Goal: Task Accomplishment & Management: Use online tool/utility

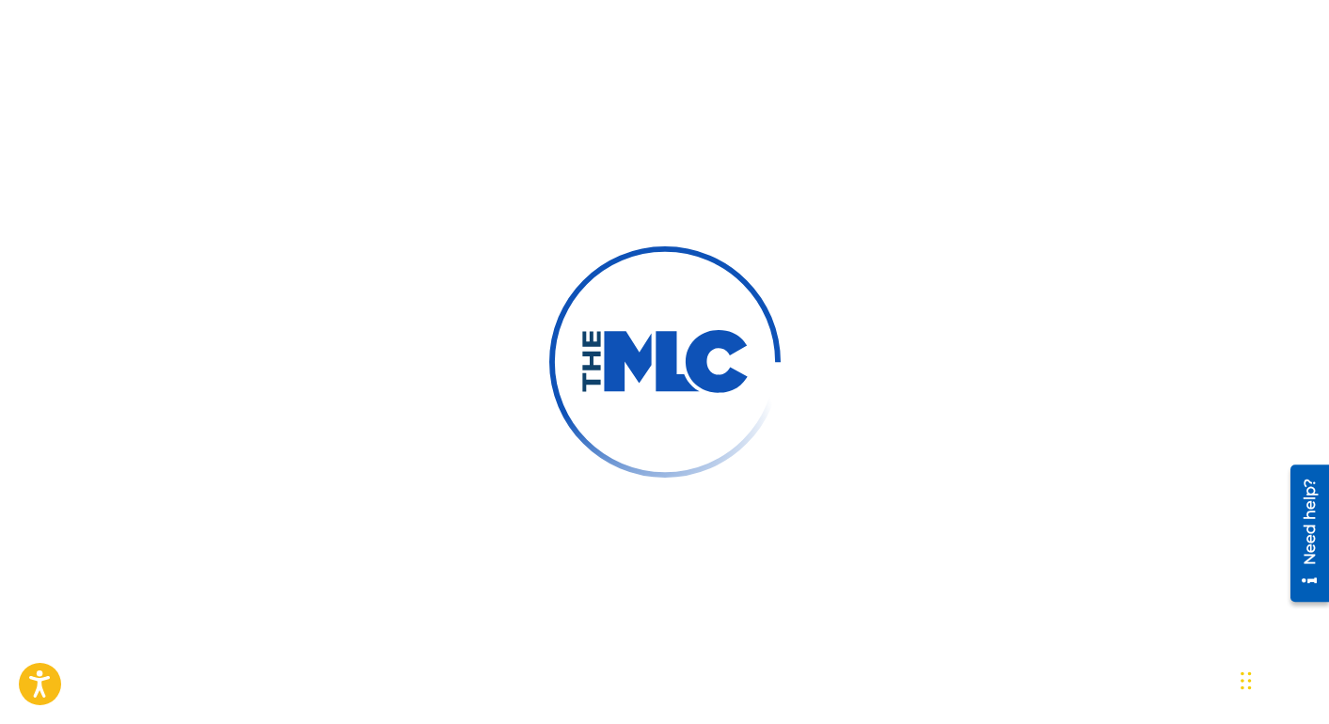
click at [537, 379] on div at bounding box center [664, 362] width 1329 height 724
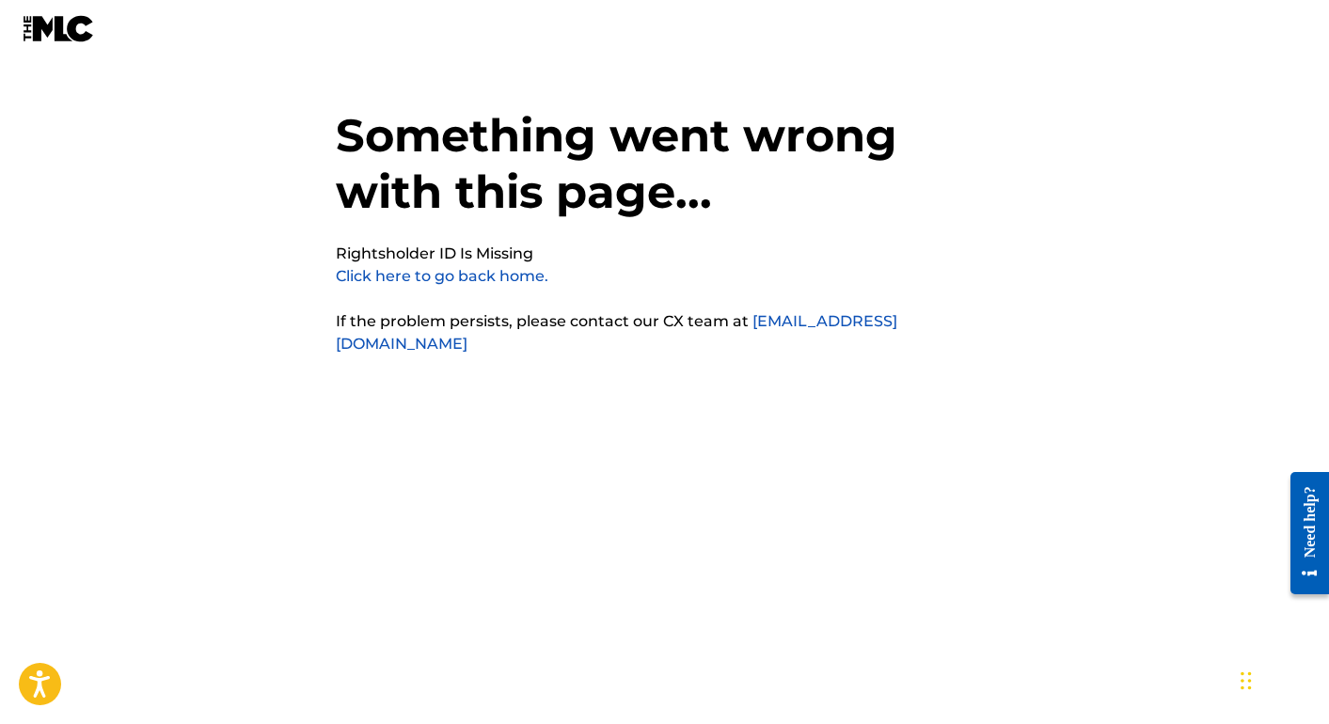
click at [70, 29] on img at bounding box center [59, 28] width 72 height 27
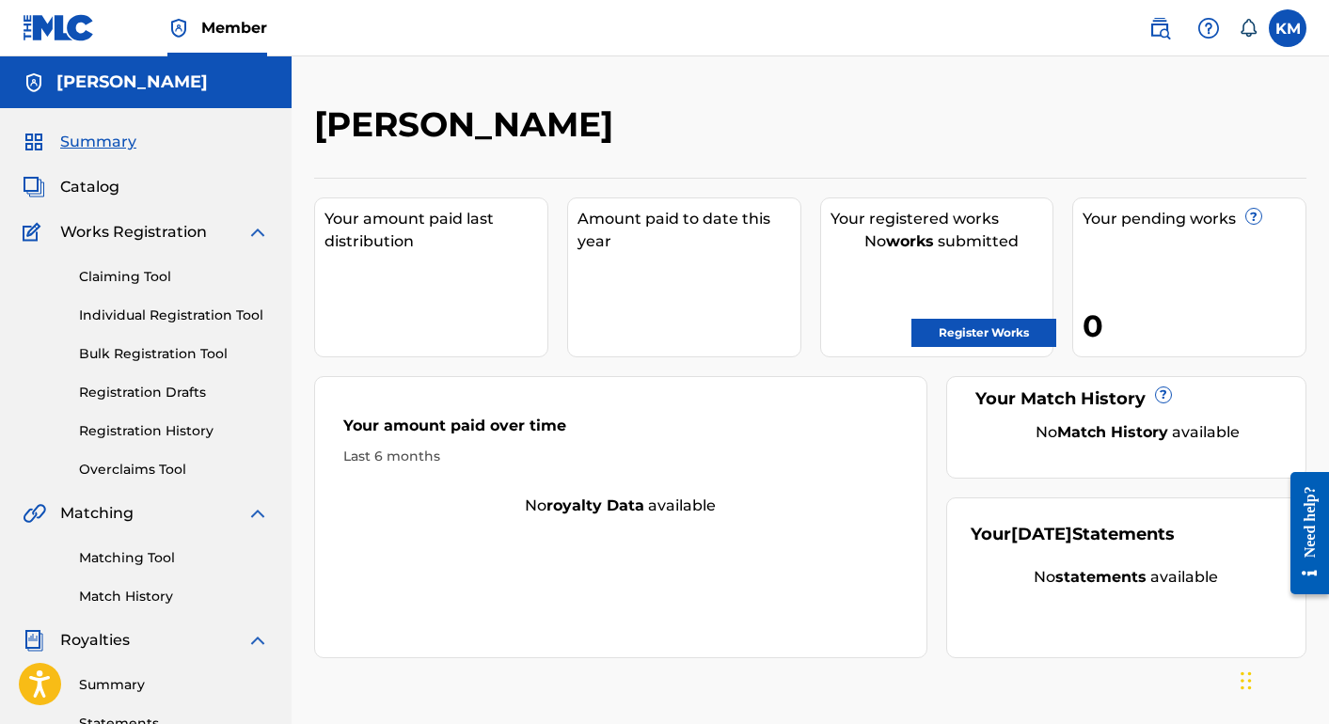
scroll to position [8, 0]
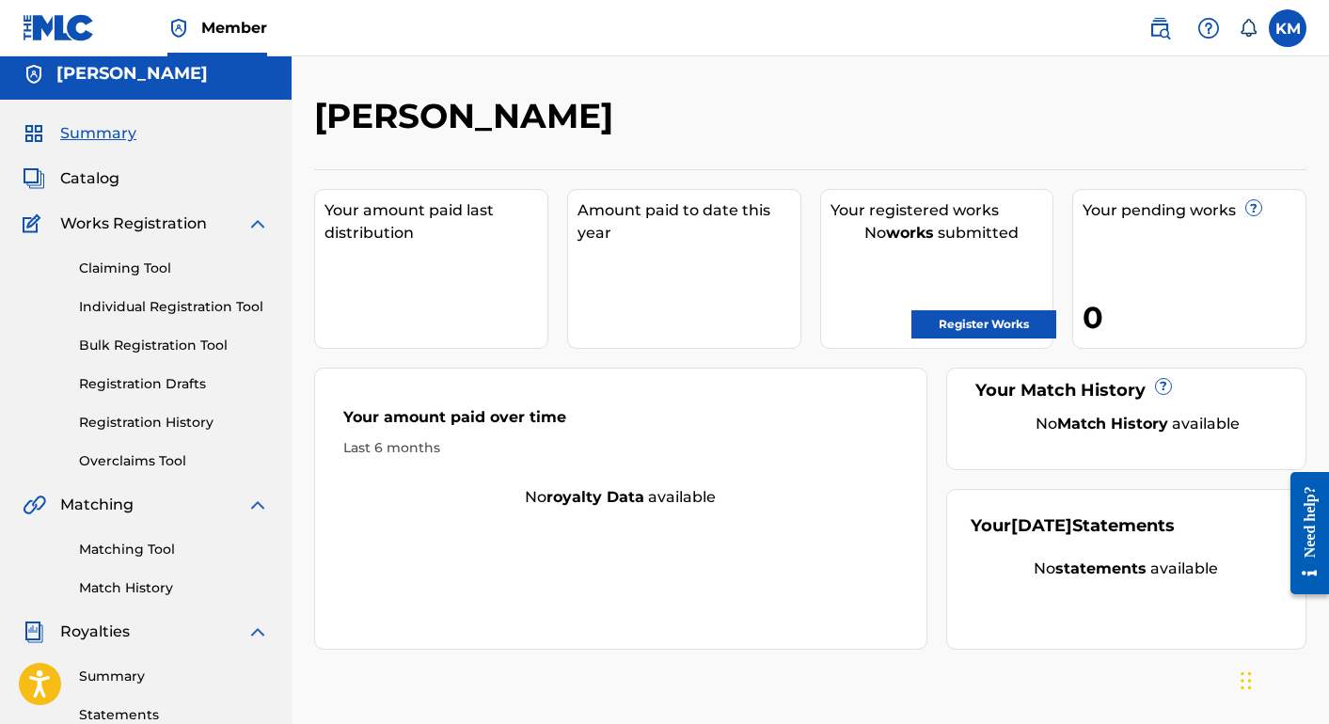
click at [155, 264] on link "Claiming Tool" at bounding box center [174, 269] width 190 height 20
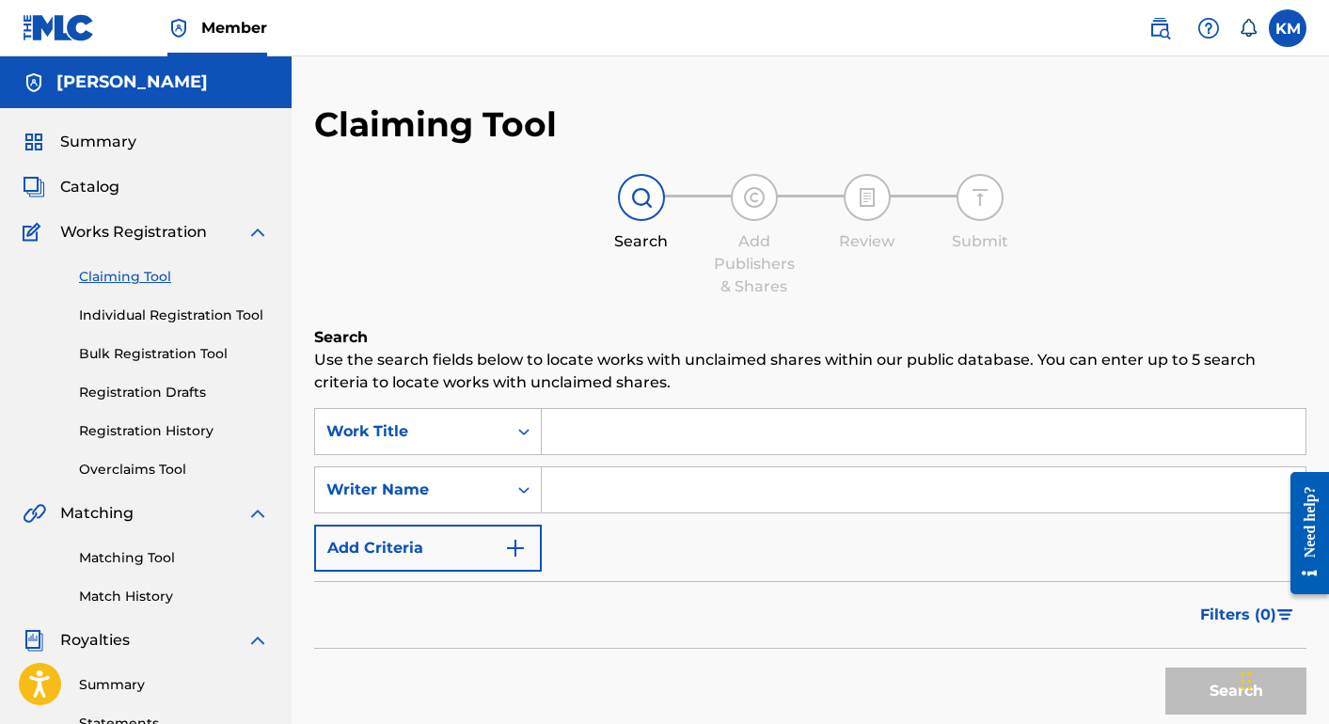
click at [133, 596] on link "Match History" at bounding box center [174, 597] width 190 height 20
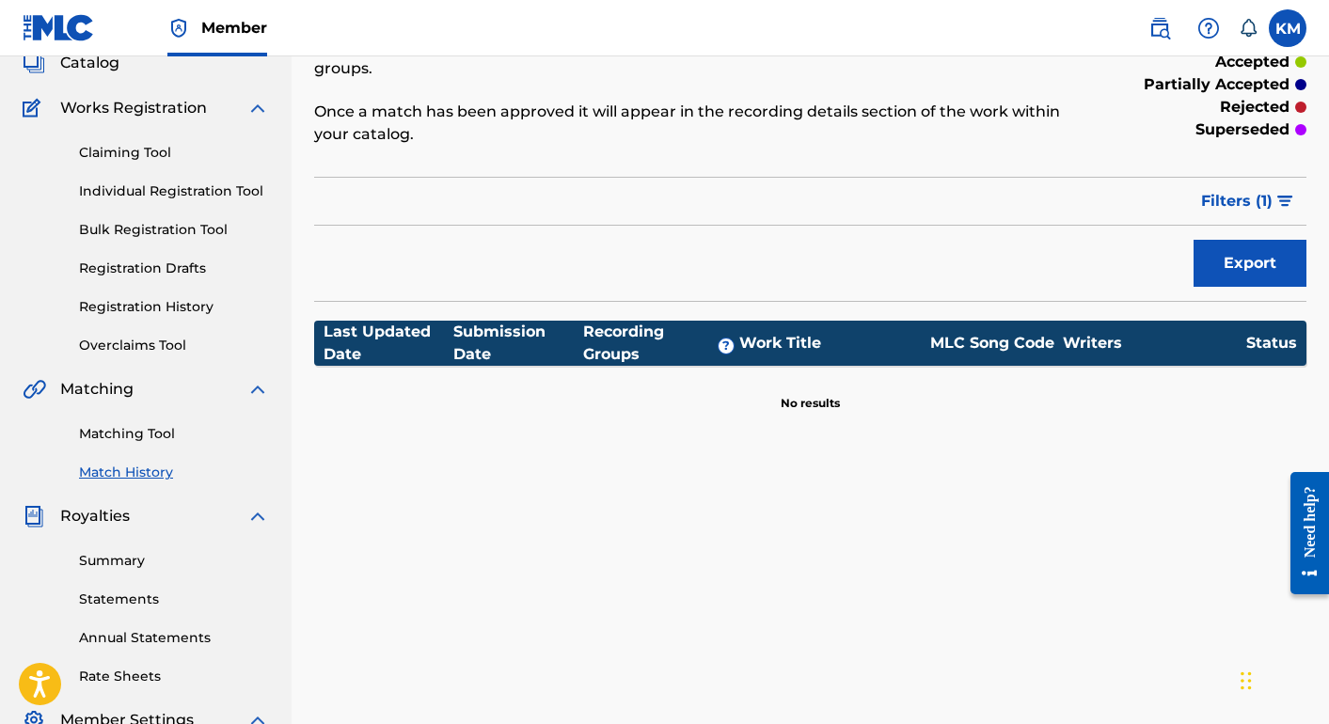
scroll to position [129, 0]
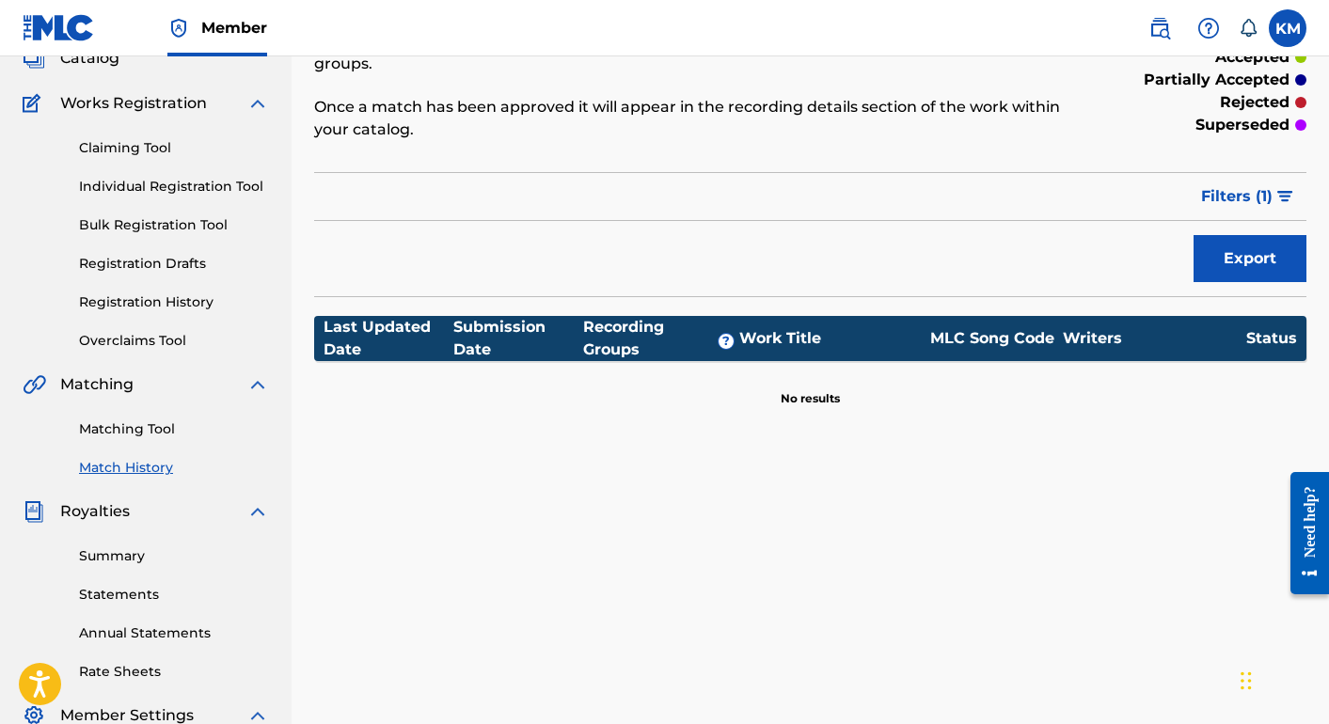
click at [134, 565] on link "Summary" at bounding box center [174, 557] width 190 height 20
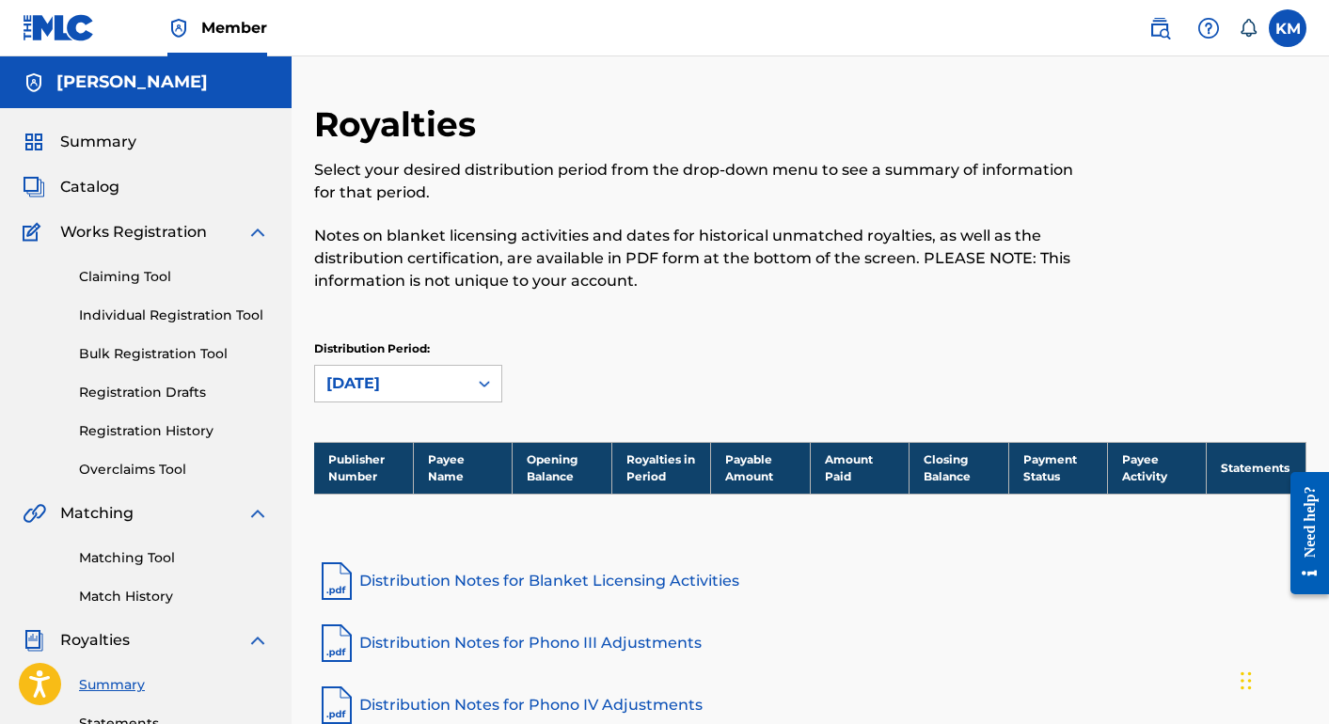
click at [88, 181] on span "Catalog" at bounding box center [89, 187] width 59 height 23
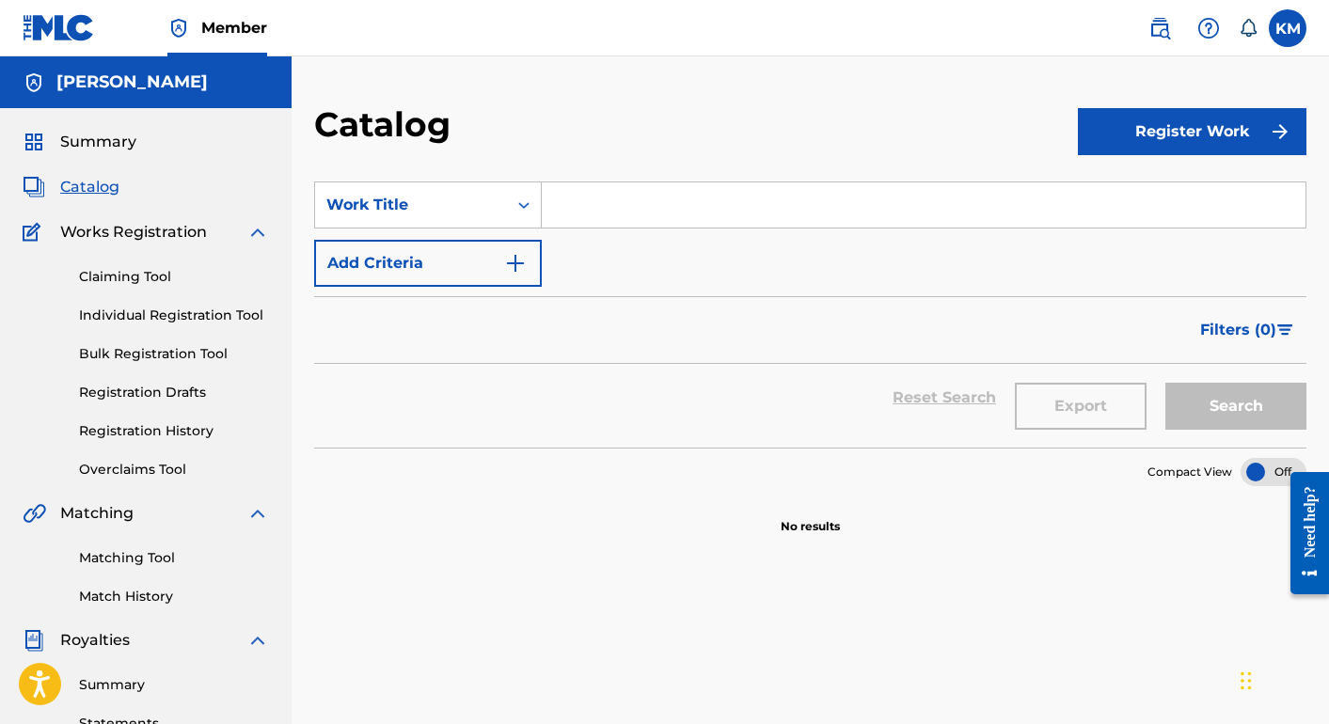
click at [60, 187] on span "Catalog" at bounding box center [89, 187] width 59 height 23
click at [93, 230] on span "Works Registration" at bounding box center [133, 232] width 147 height 23
click at [167, 427] on link "Registration History" at bounding box center [174, 432] width 190 height 20
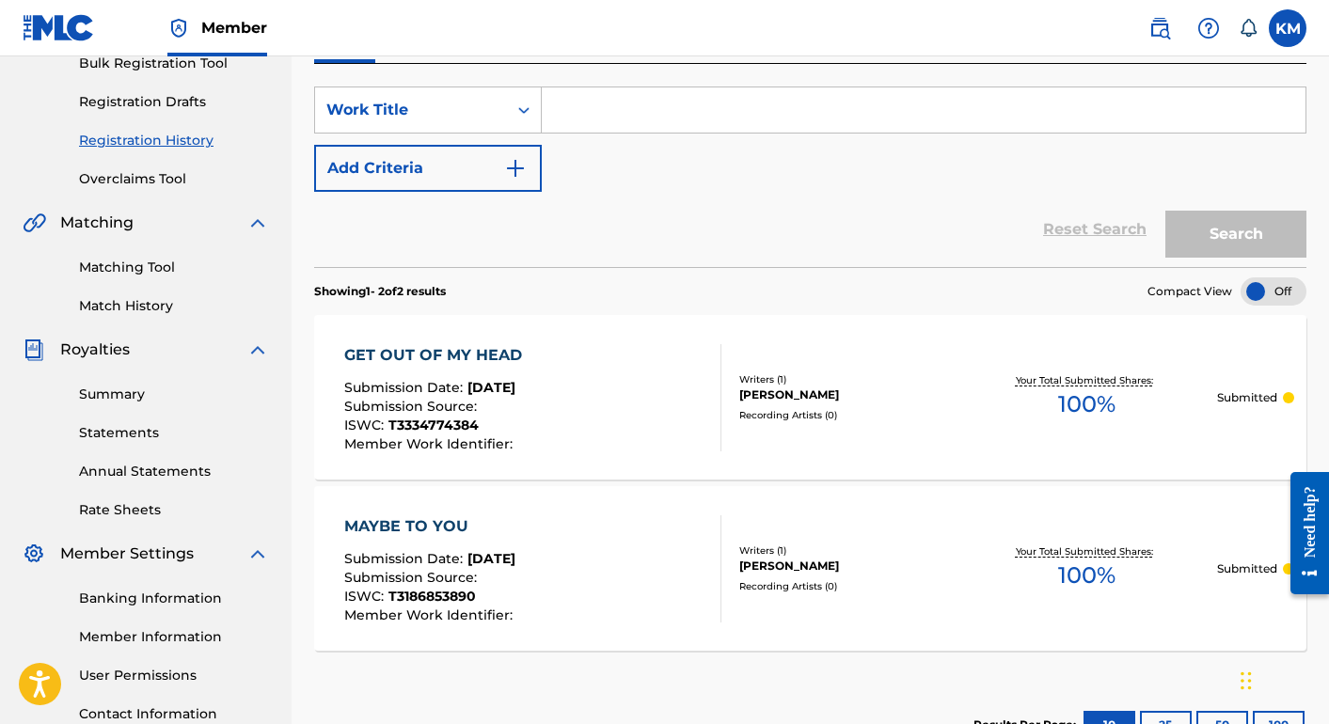
scroll to position [271, 0]
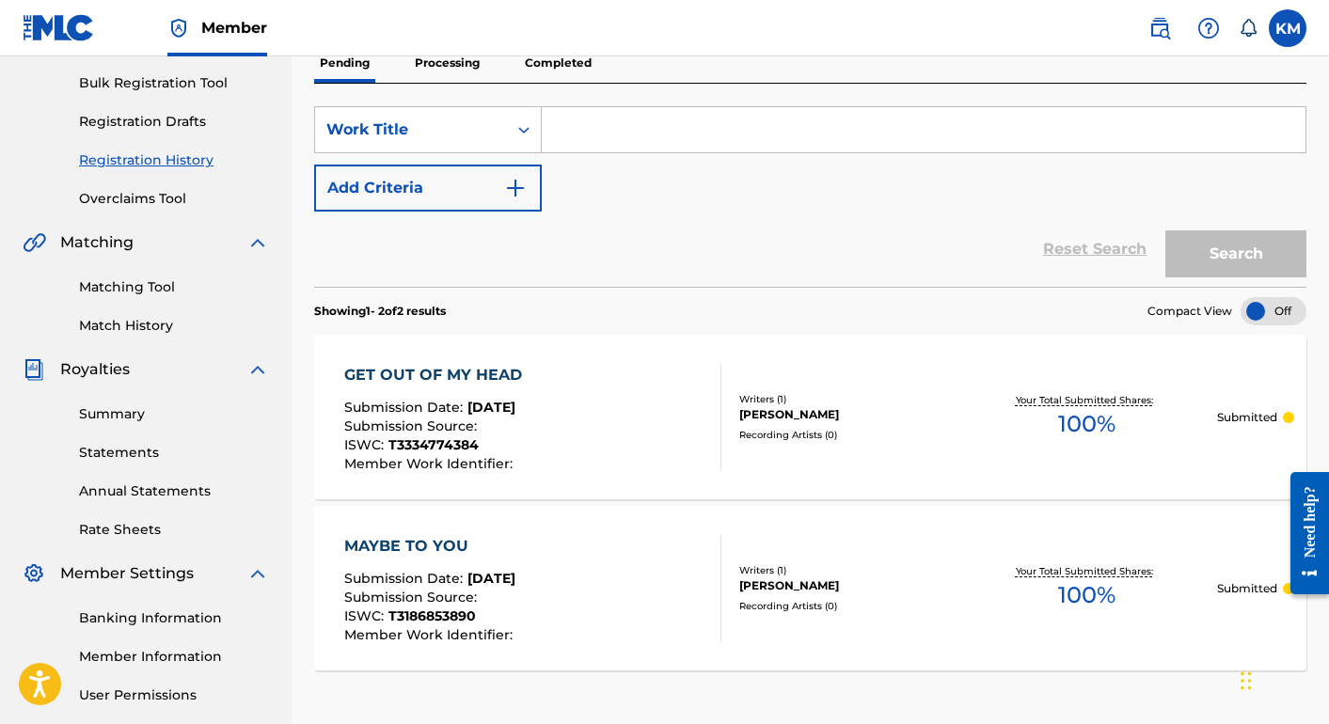
click at [172, 207] on link "Overclaims Tool" at bounding box center [174, 199] width 190 height 20
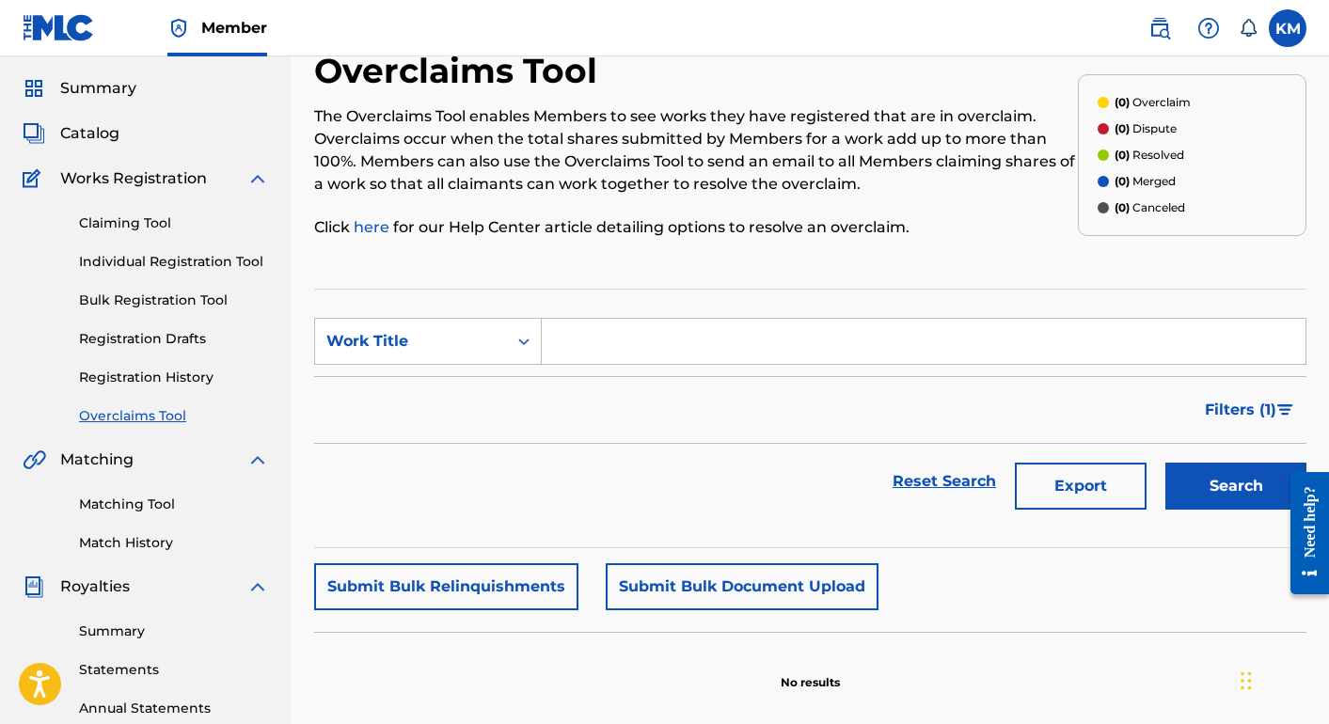
scroll to position [47, 0]
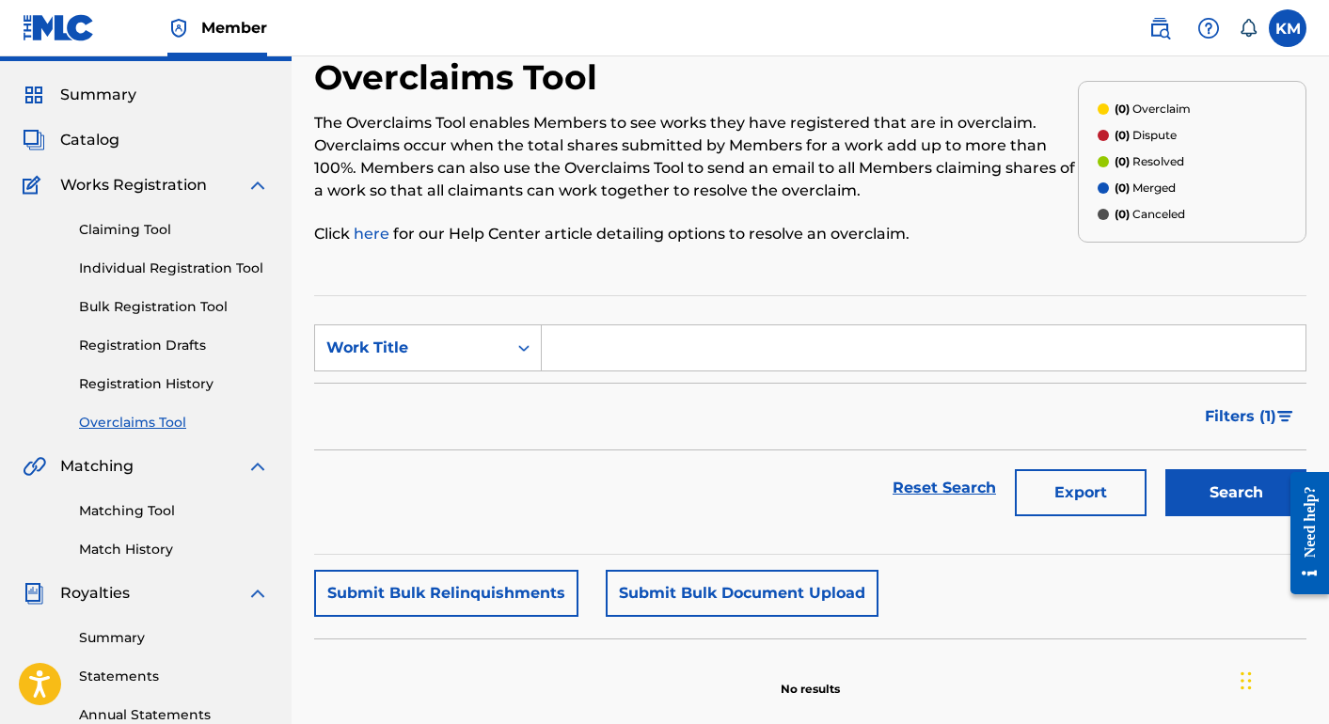
click at [136, 229] on link "Claiming Tool" at bounding box center [174, 230] width 190 height 20
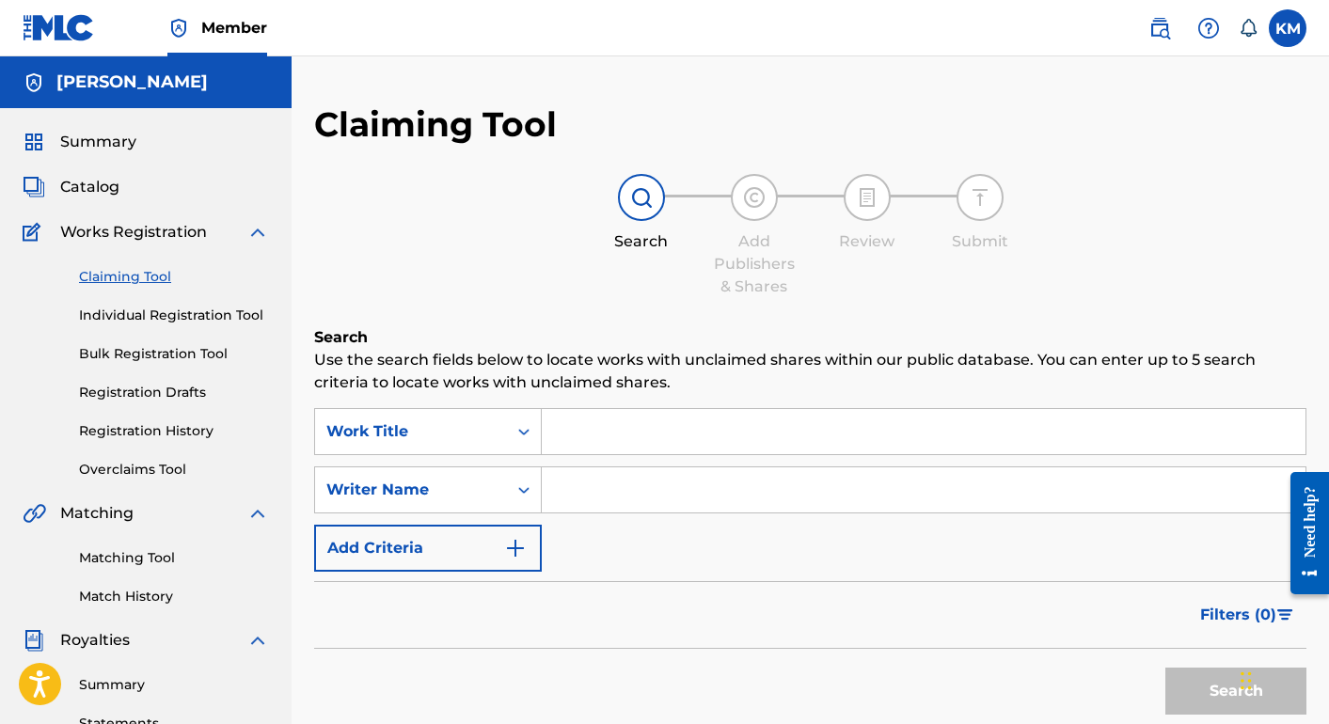
click at [631, 429] on input "Search Form" at bounding box center [924, 431] width 764 height 45
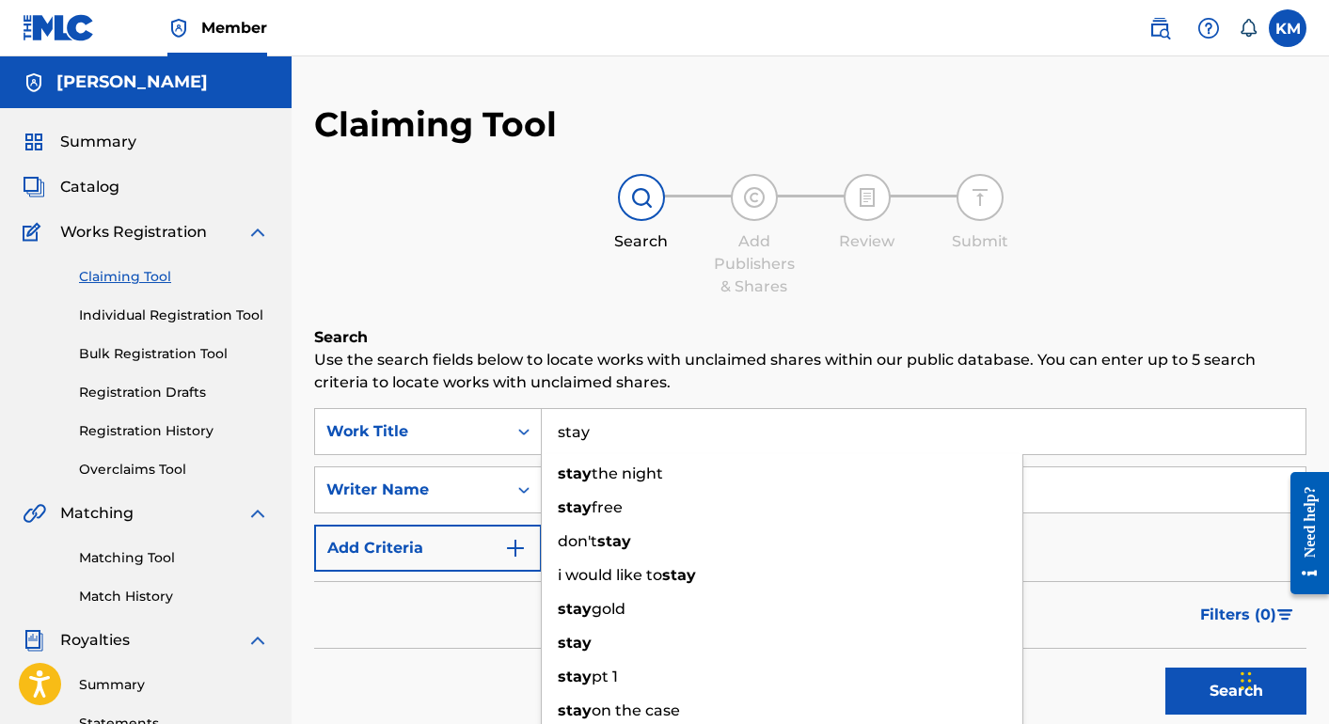
type input "stay"
click at [1138, 402] on div "Search Use the search fields below to locate works with unclaimed shares within…" at bounding box center [810, 572] width 993 height 492
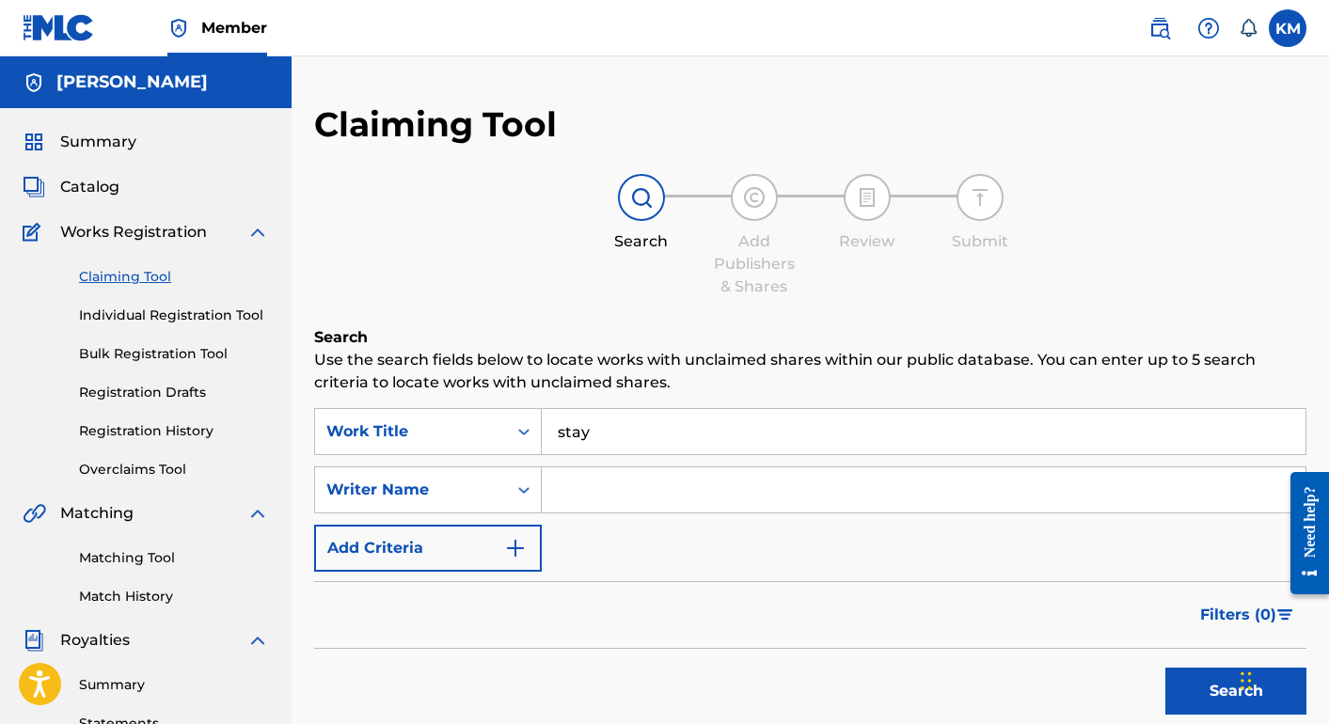
click at [836, 500] on input "Search Form" at bounding box center [924, 490] width 764 height 45
type input "kayla mckinney"
click at [1166, 668] on button "Search" at bounding box center [1236, 691] width 141 height 47
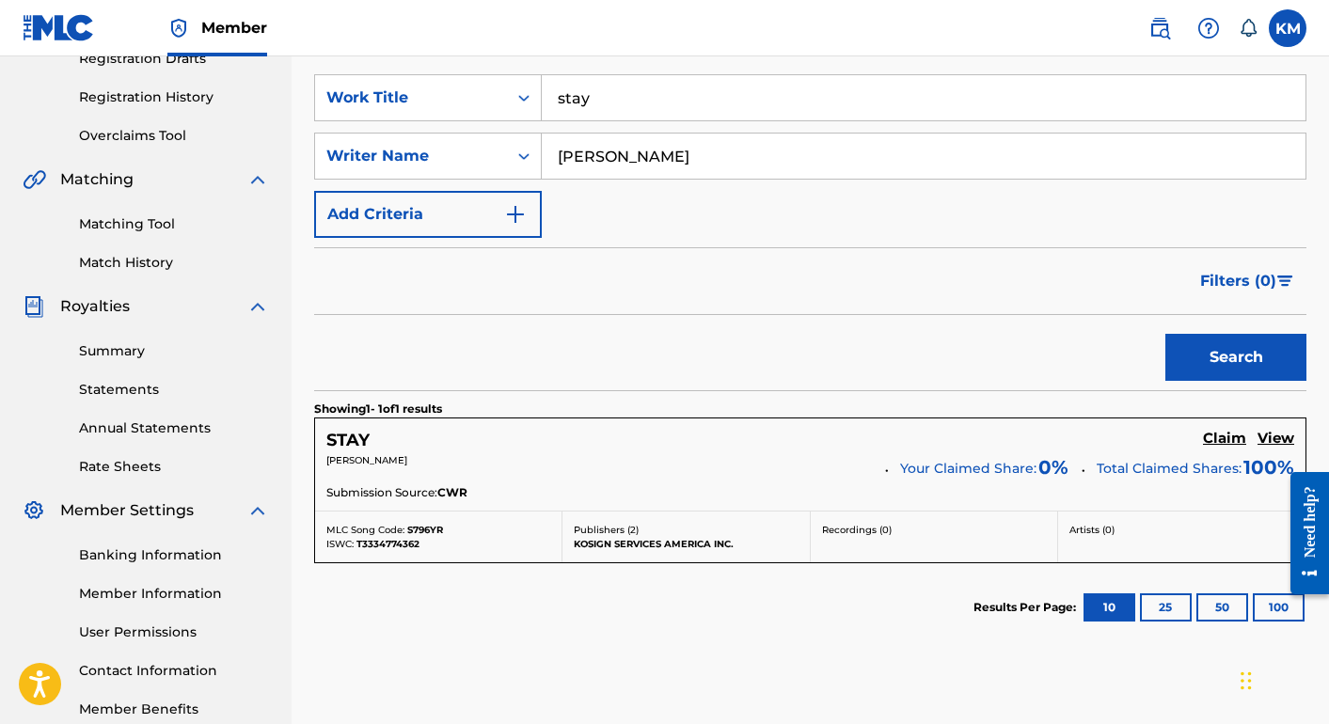
scroll to position [347, 0]
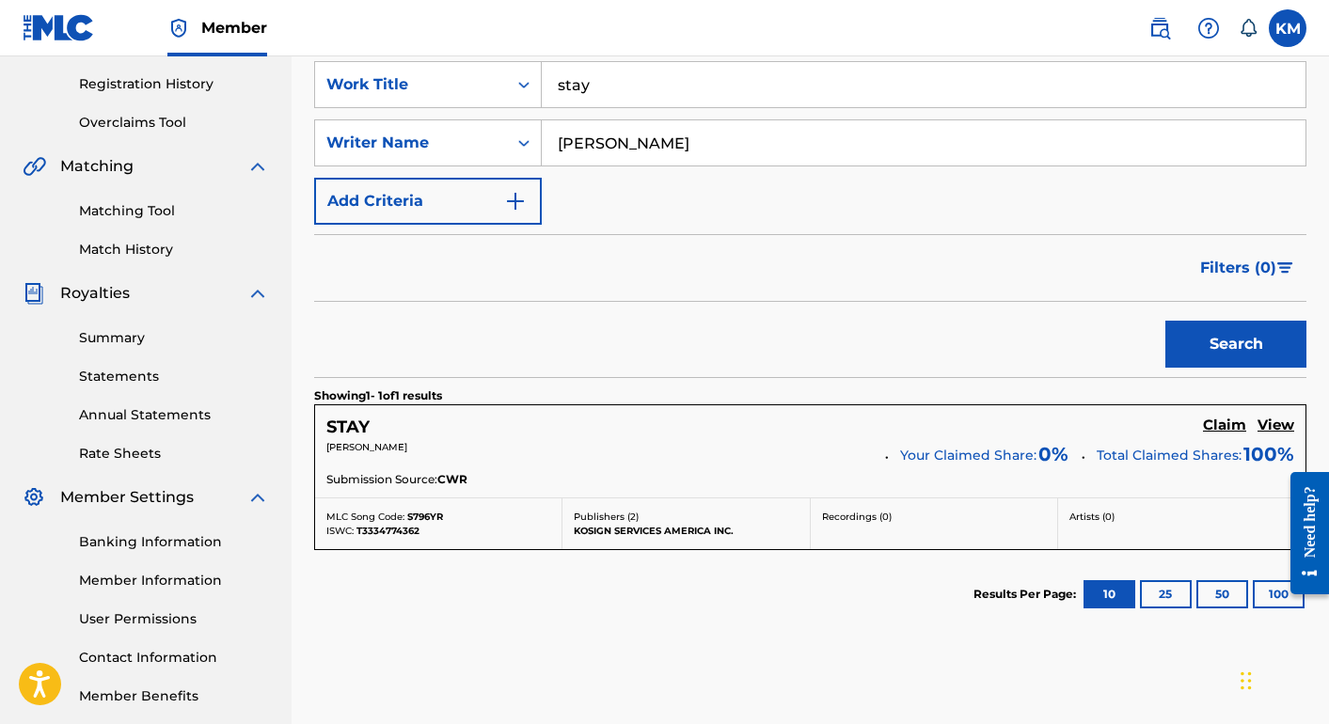
click at [1233, 422] on h5 "Claim" at bounding box center [1224, 426] width 43 height 18
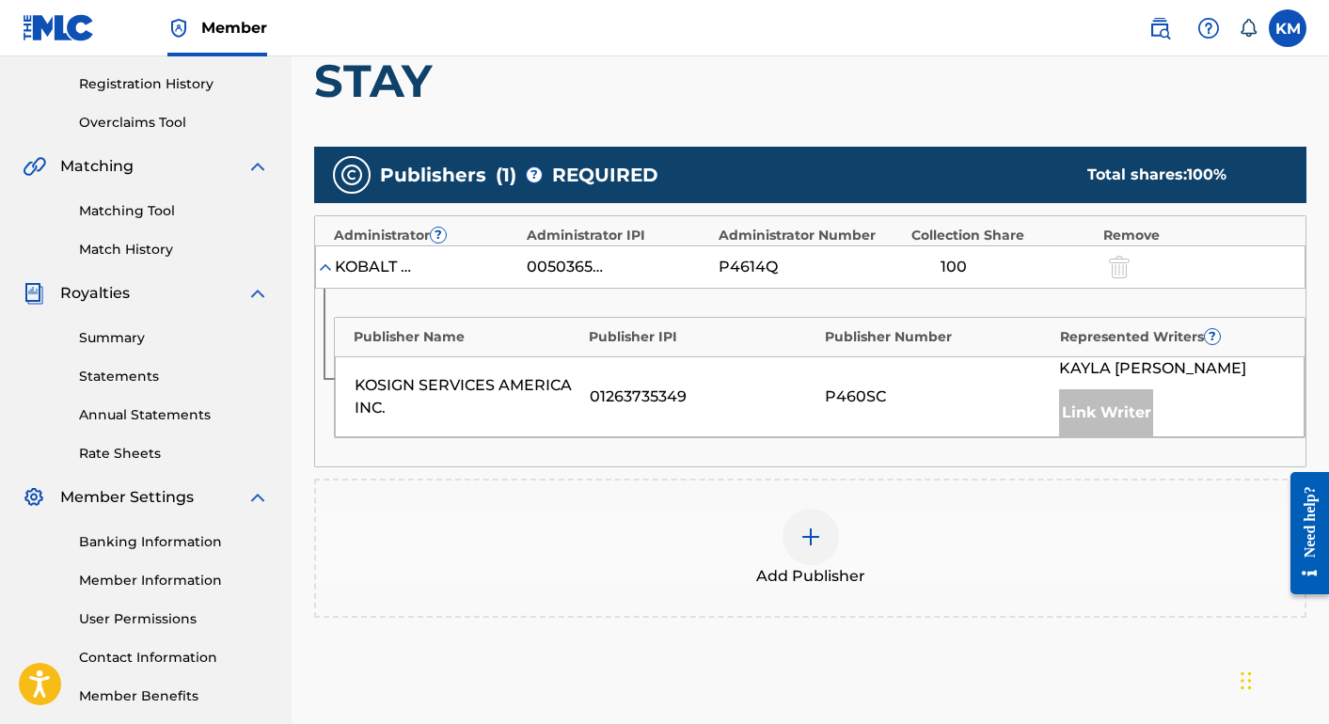
click at [531, 393] on div "KOSIGN SERVICES AMERICA INC." at bounding box center [468, 396] width 226 height 45
click at [852, 357] on div "KOSIGN SERVICES AMERICA INC. 01263735349 P460SC KAYLA MCKINNEY Link Writer" at bounding box center [820, 397] width 970 height 81
click at [329, 264] on img at bounding box center [325, 267] width 19 height 19
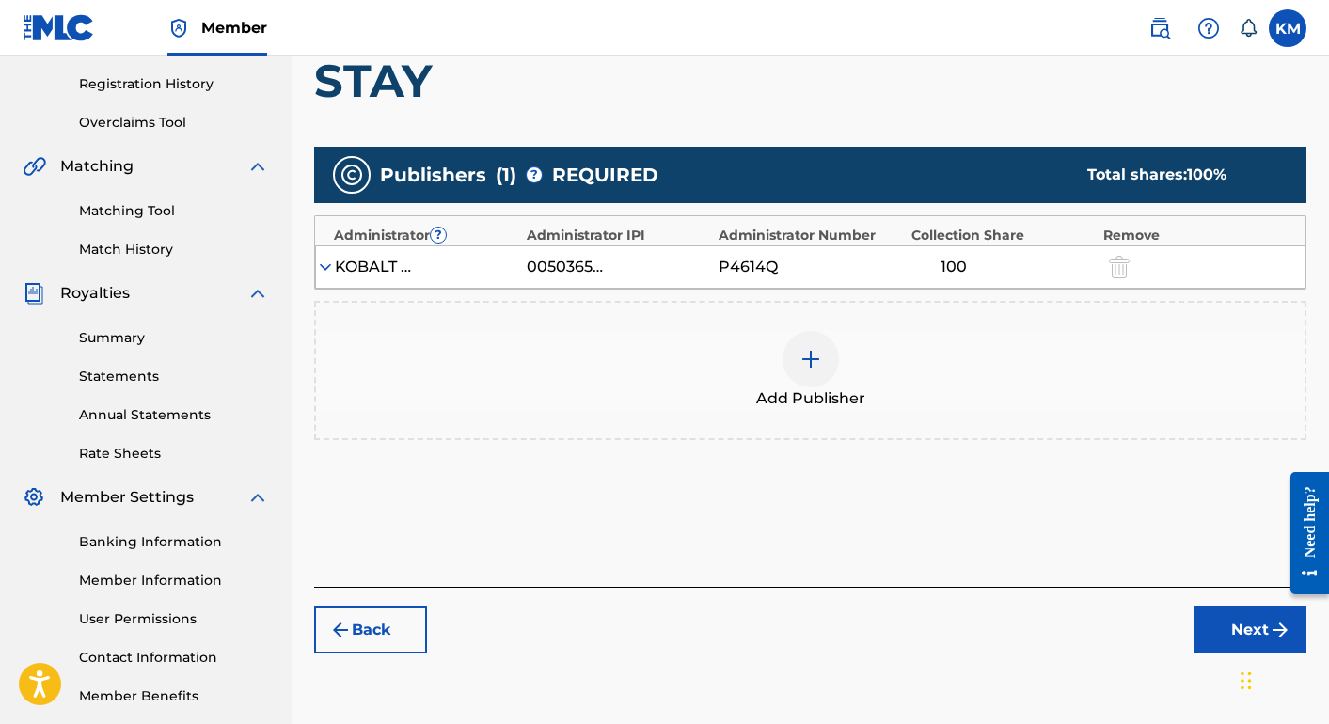
click at [329, 264] on img at bounding box center [325, 267] width 19 height 19
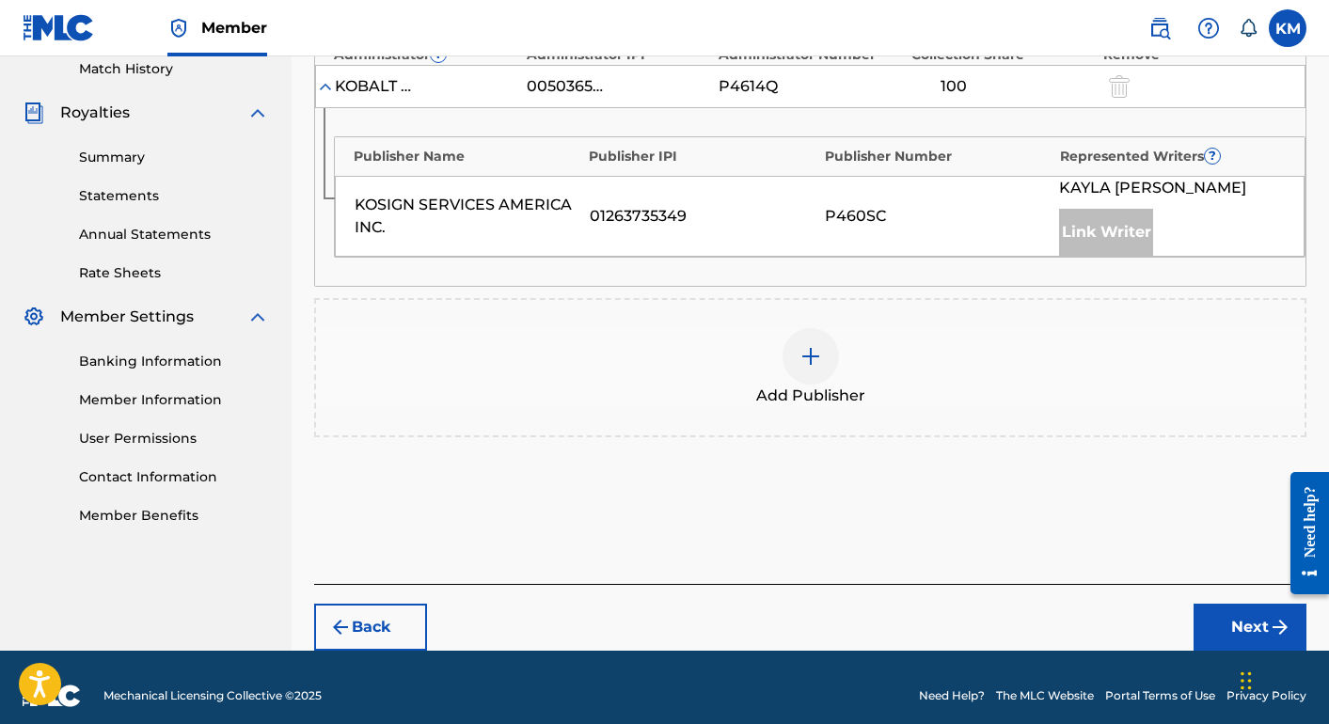
scroll to position [545, 0]
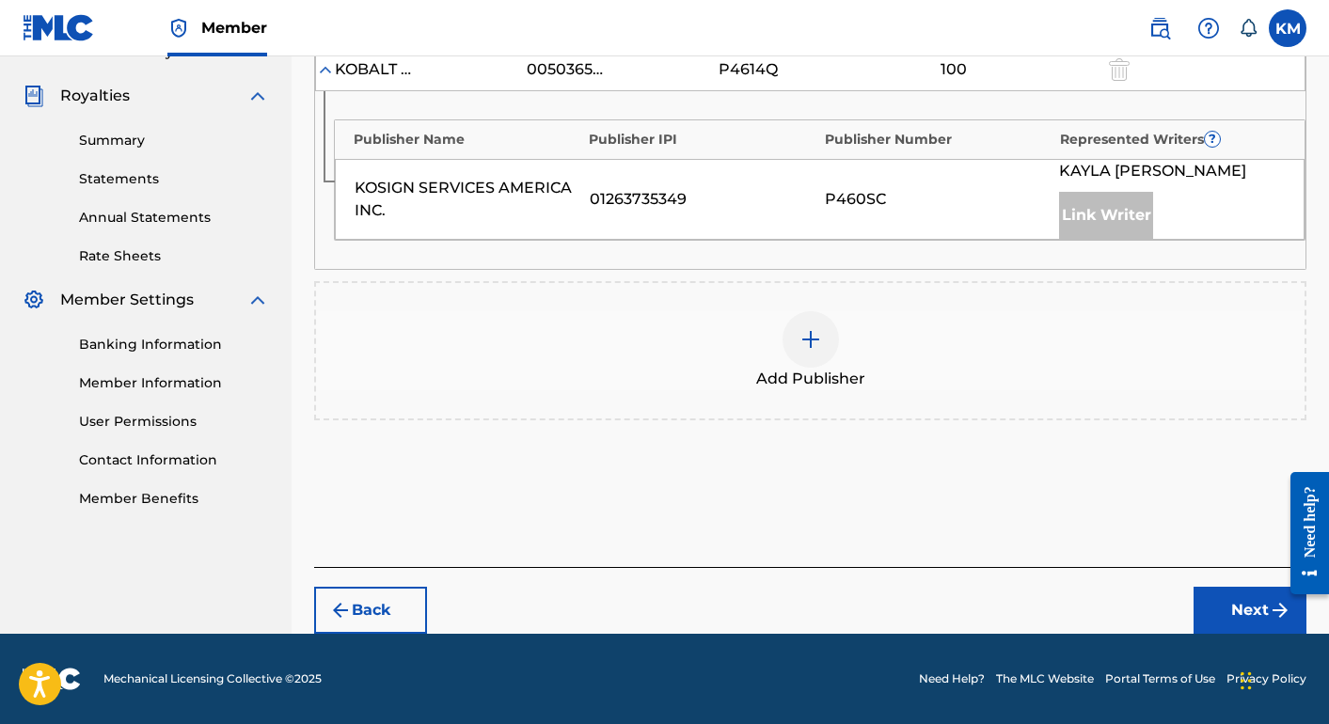
click at [1204, 612] on button "Next" at bounding box center [1250, 610] width 113 height 47
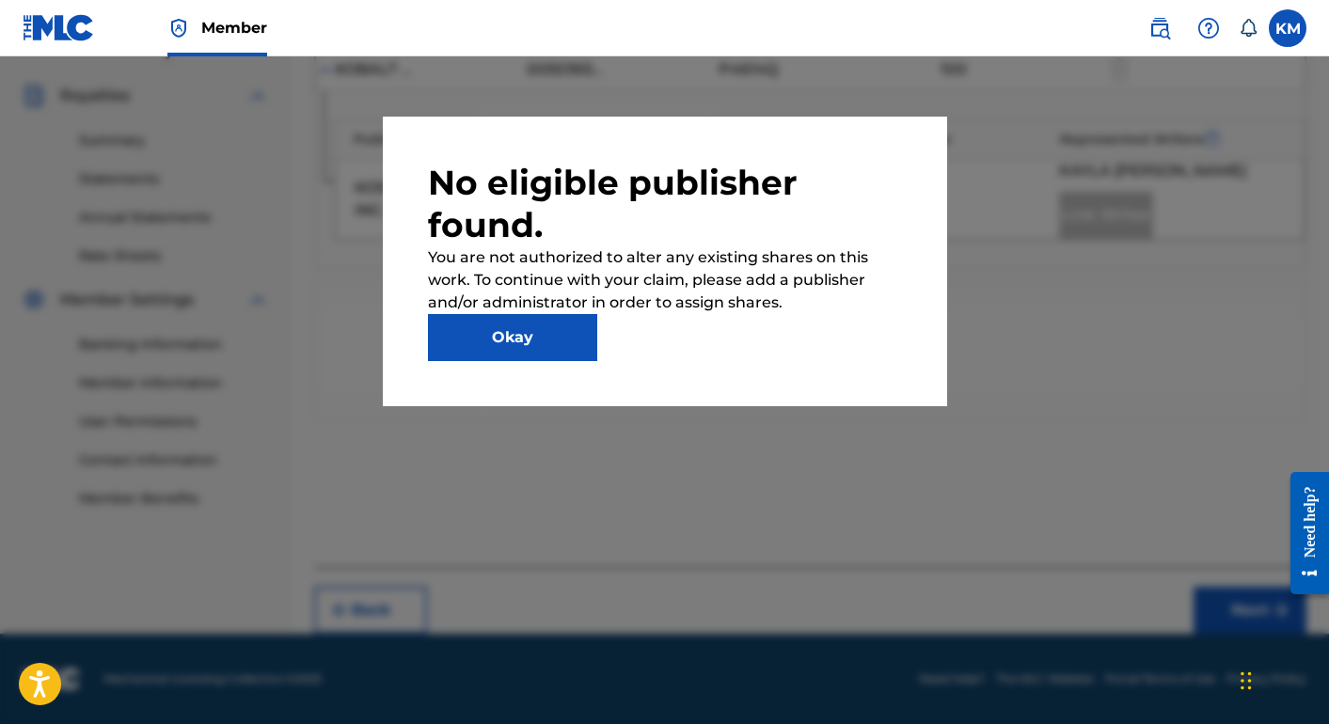
click at [571, 327] on button "Okay" at bounding box center [512, 337] width 169 height 47
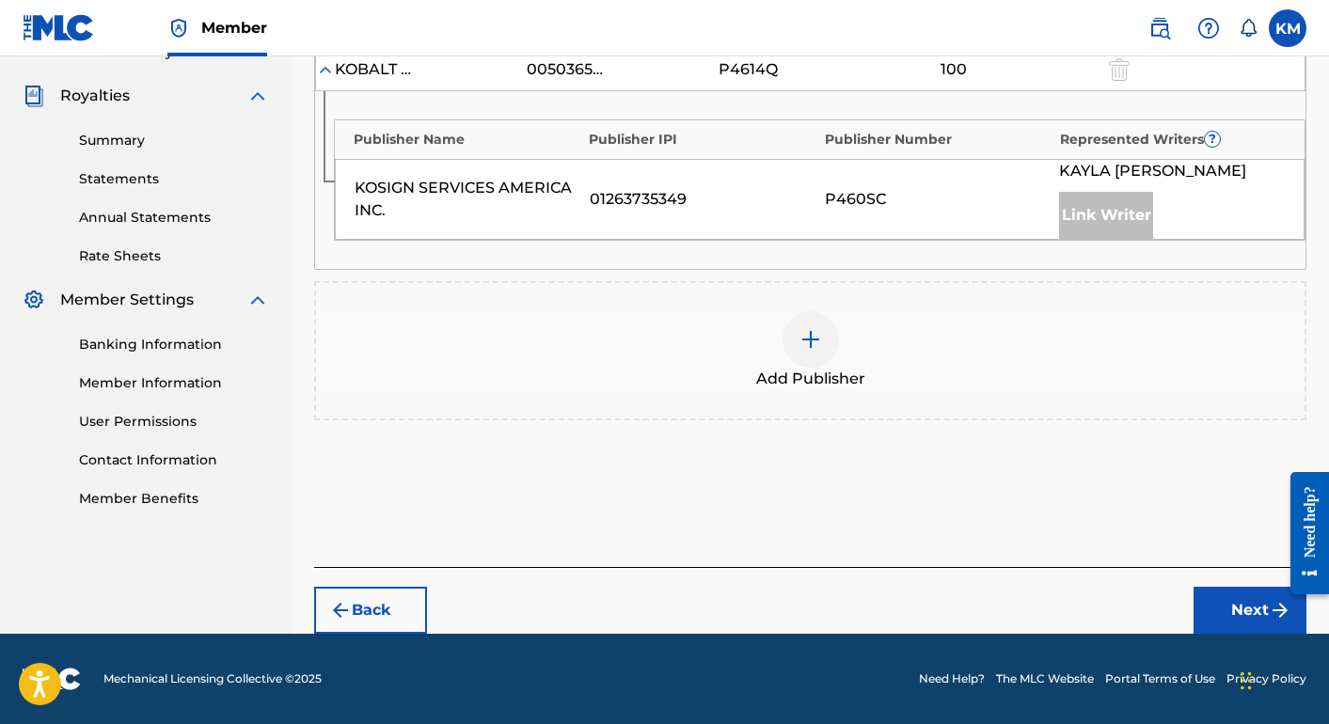
click at [790, 334] on div at bounding box center [811, 339] width 56 height 56
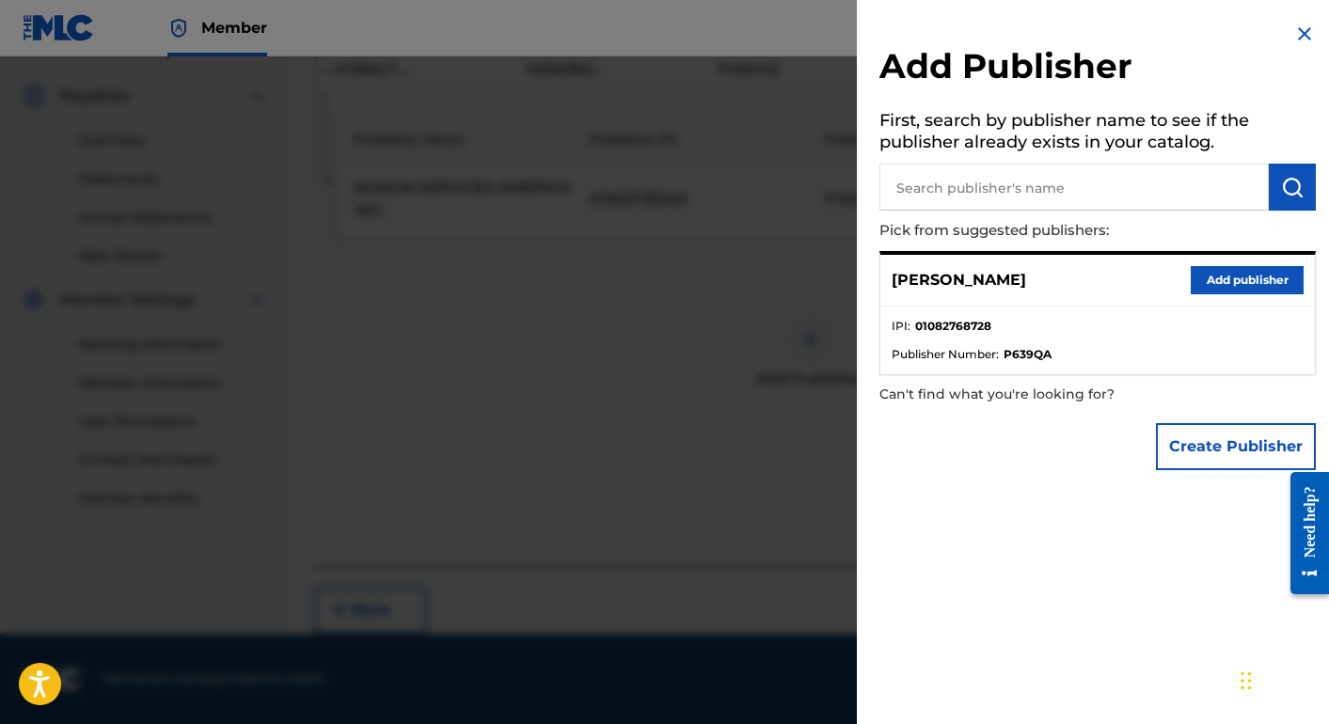
click at [1266, 291] on button "Add publisher" at bounding box center [1247, 280] width 113 height 28
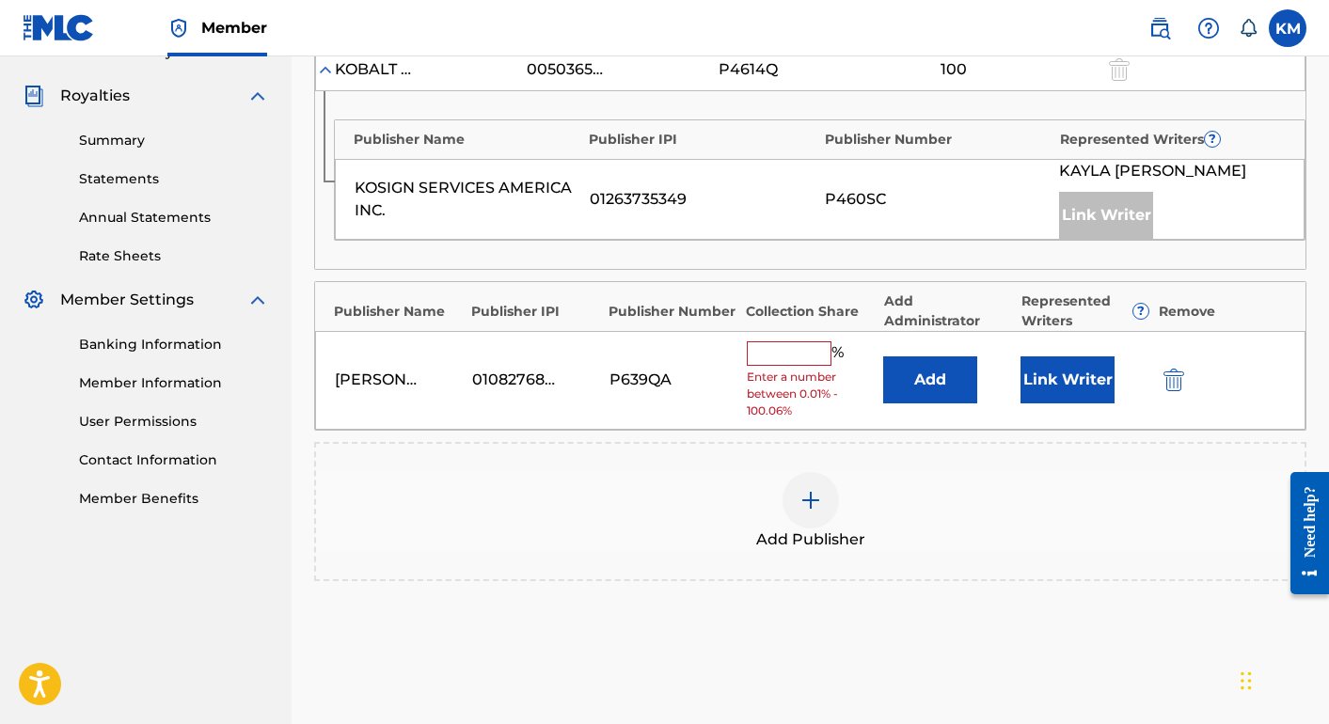
click at [788, 351] on input "text" at bounding box center [789, 354] width 85 height 24
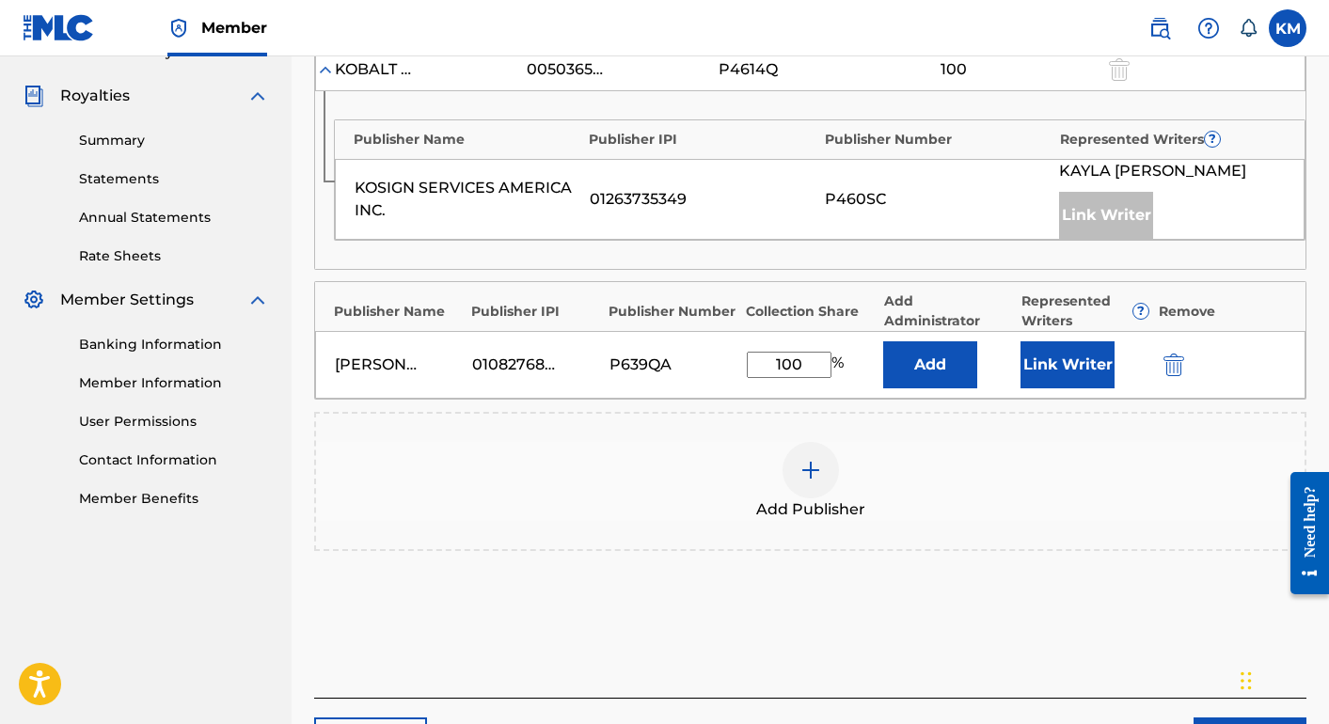
type input "100"
click at [956, 591] on div "Publishers ( 2 ) ? REQUIRED Total shares: 200 % Administrator ? Administrator I…" at bounding box center [810, 278] width 993 height 676
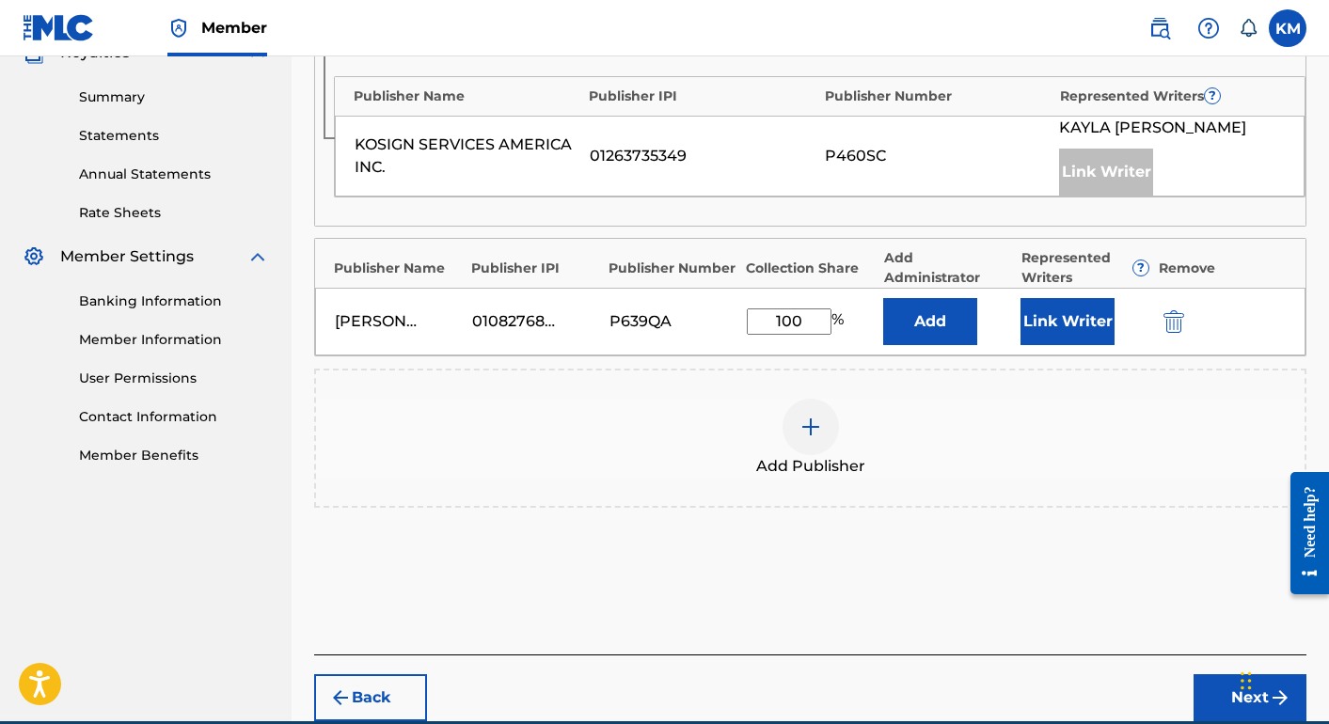
scroll to position [650, 0]
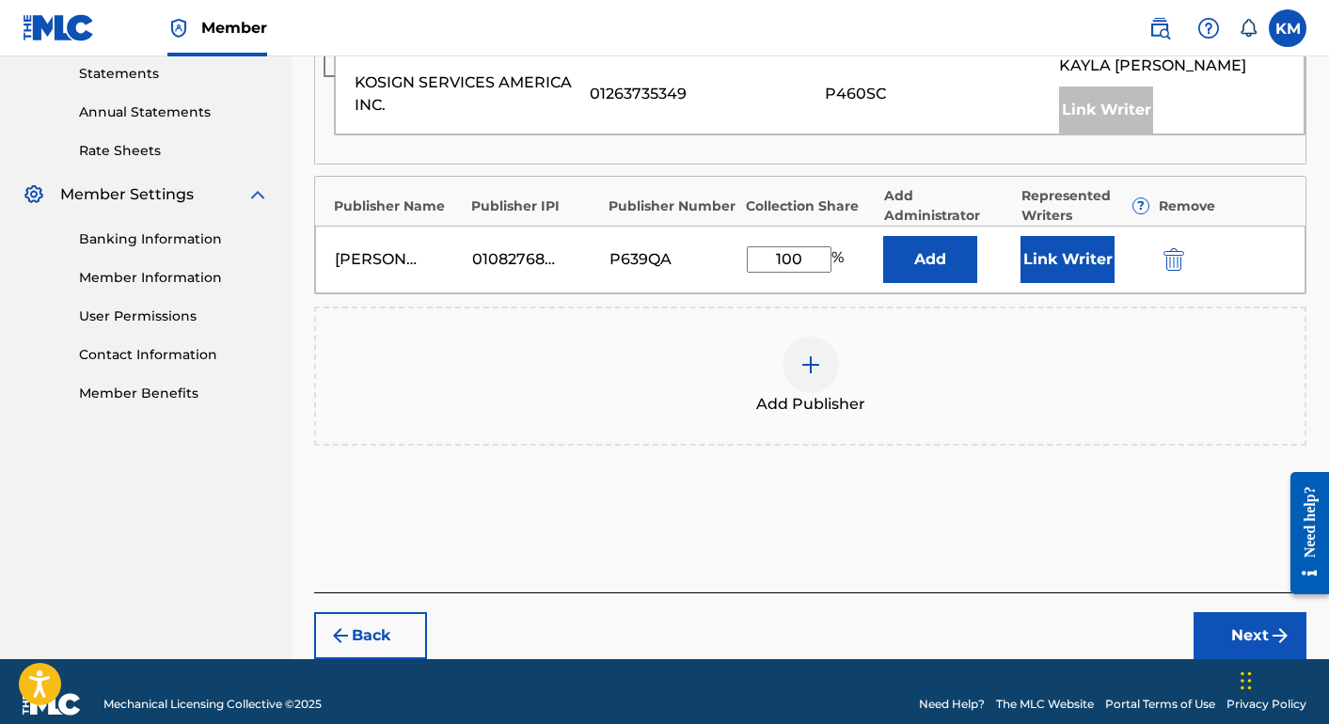
click at [1197, 634] on button "Next" at bounding box center [1250, 636] width 113 height 47
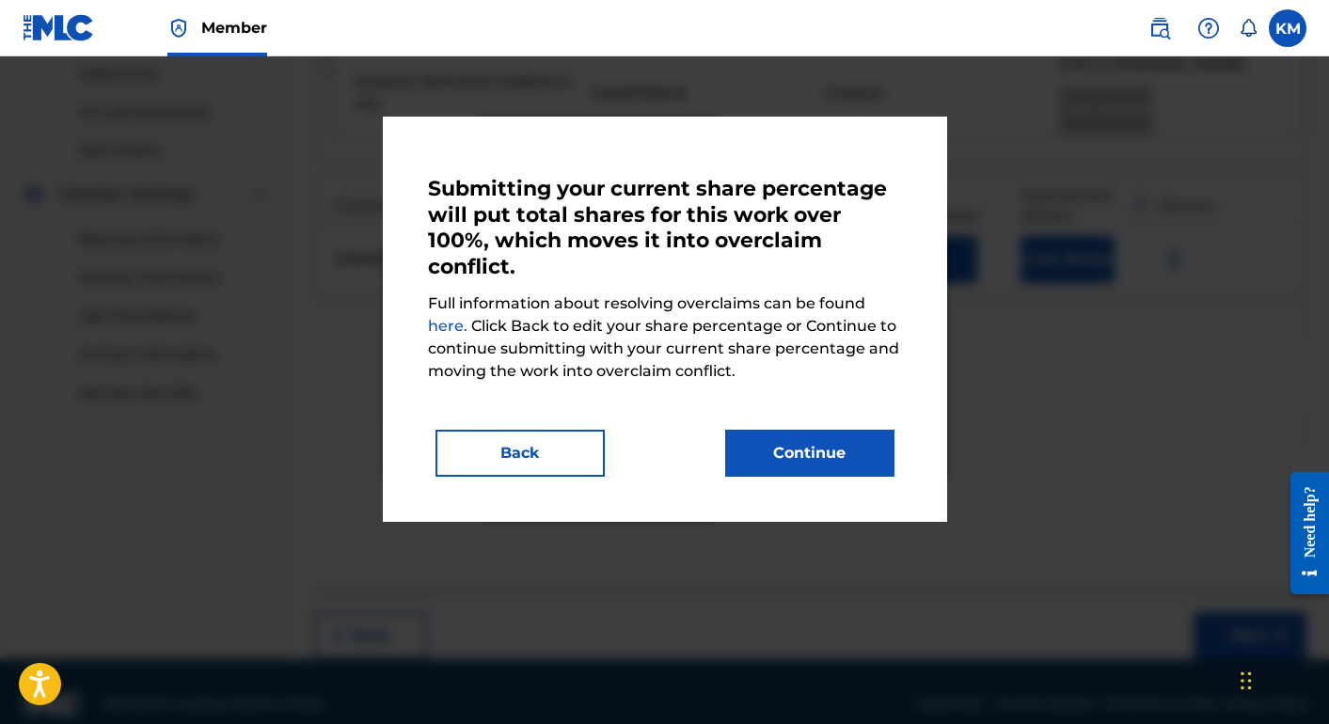
click at [528, 415] on div "Submitting your current share percentage will put total shares for this work ov…" at bounding box center [665, 319] width 474 height 315
click at [539, 441] on button "Back" at bounding box center [520, 453] width 169 height 47
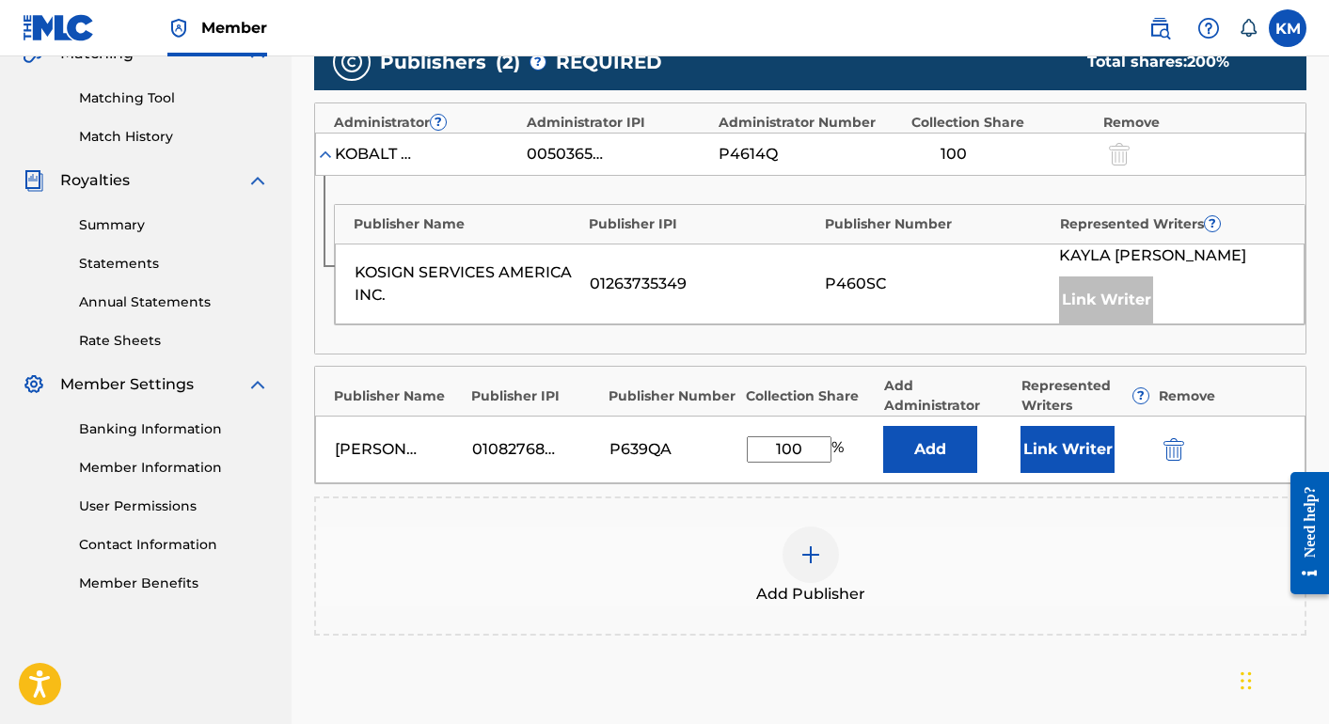
scroll to position [440, 0]
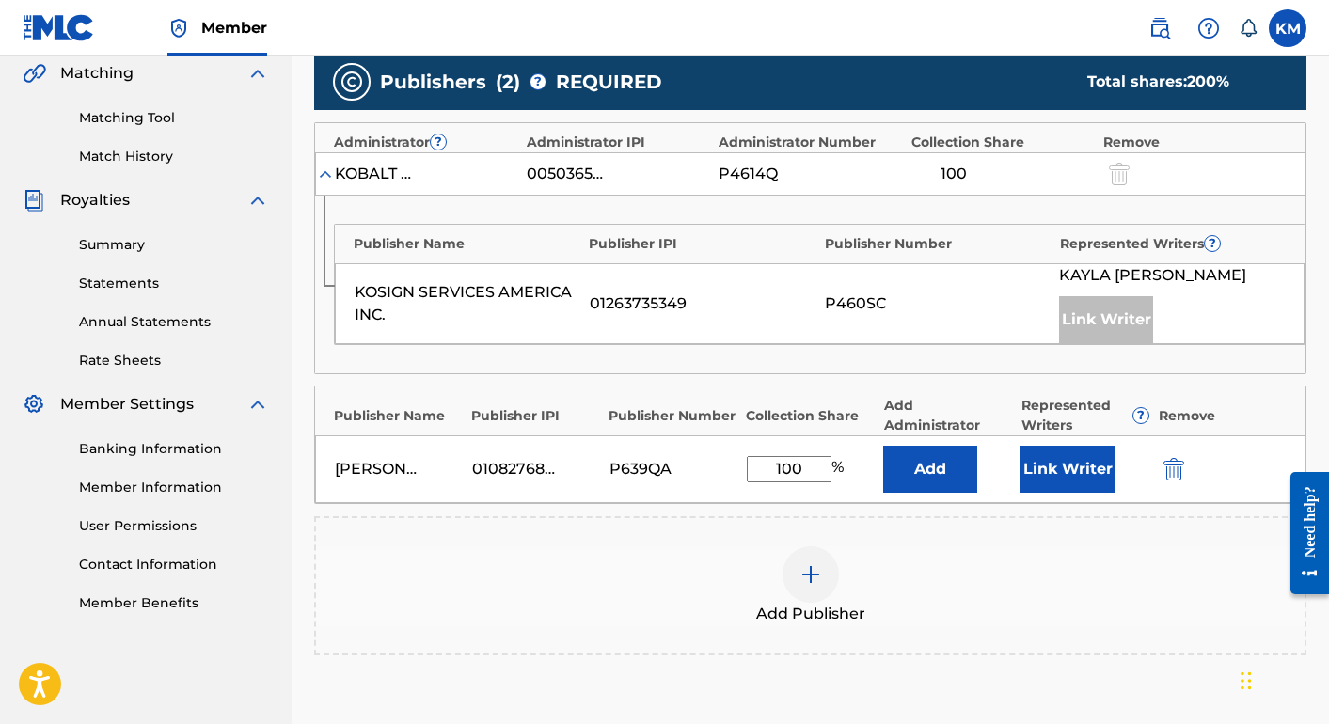
click at [126, 276] on link "Statements" at bounding box center [174, 284] width 190 height 20
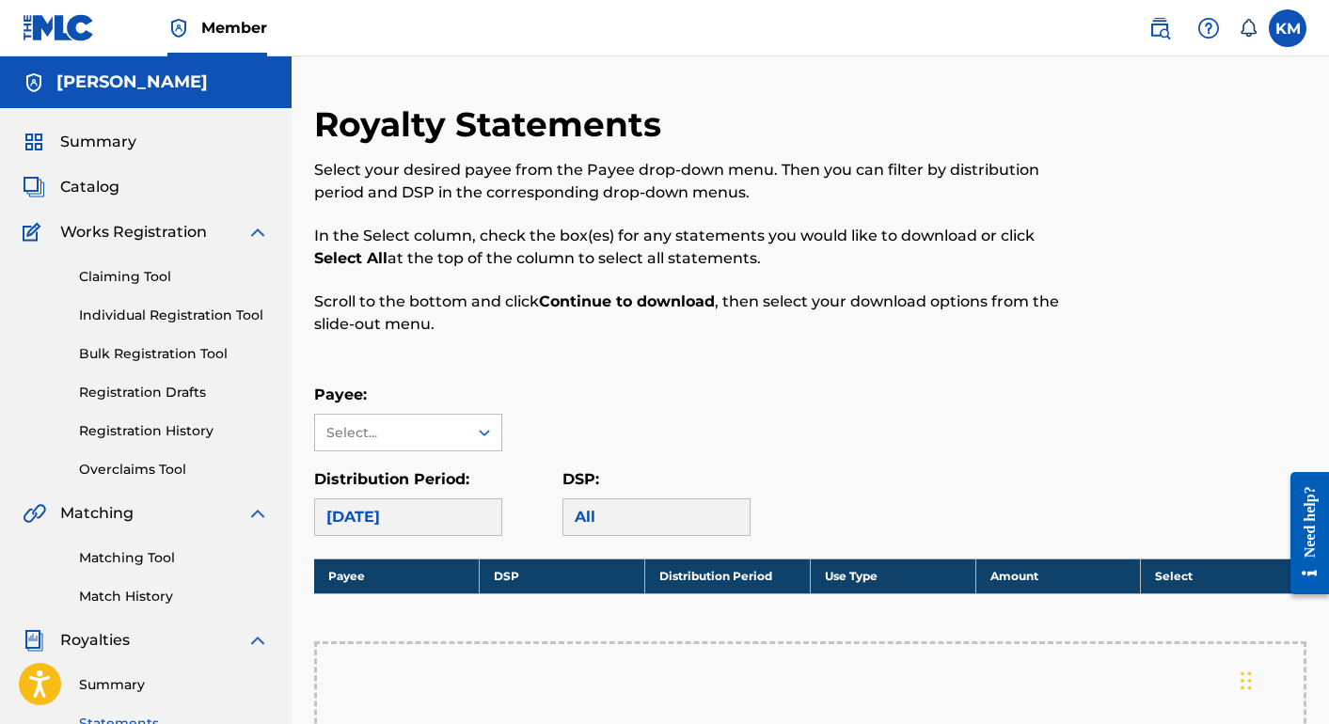
click at [111, 277] on link "Claiming Tool" at bounding box center [174, 277] width 190 height 20
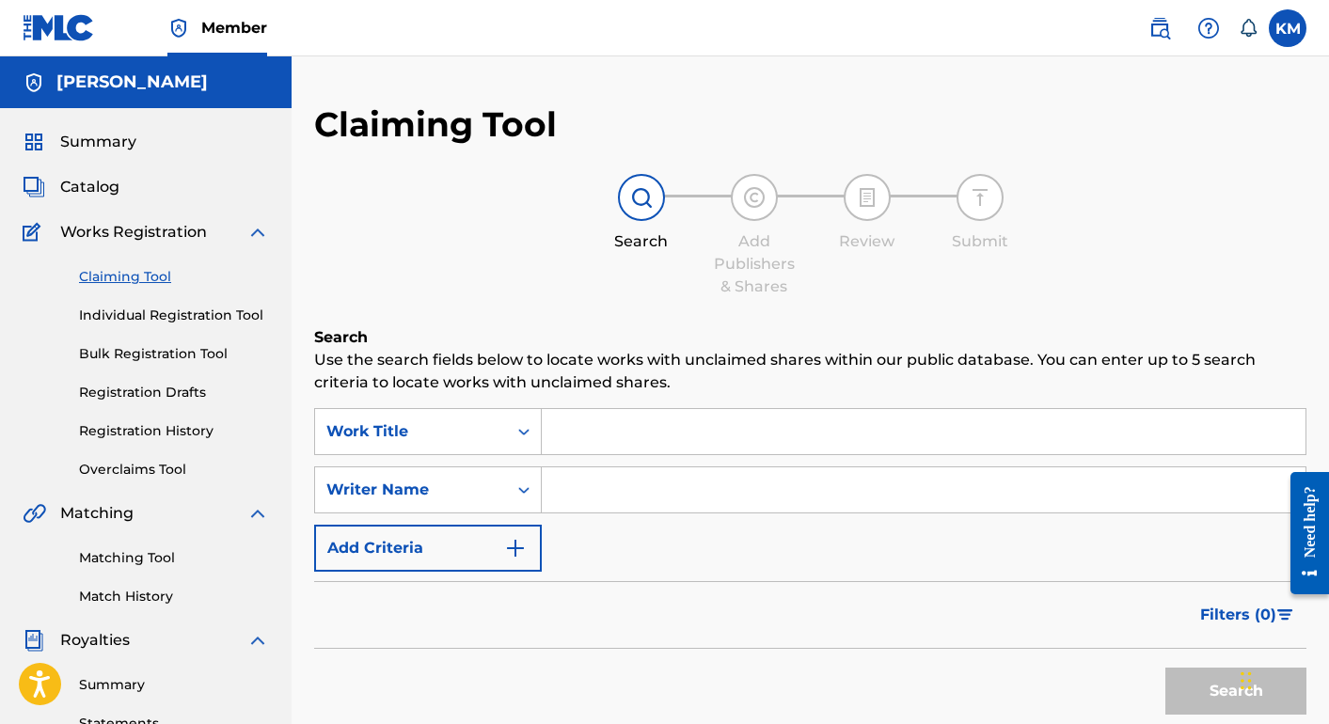
click at [131, 307] on link "Individual Registration Tool" at bounding box center [174, 316] width 190 height 20
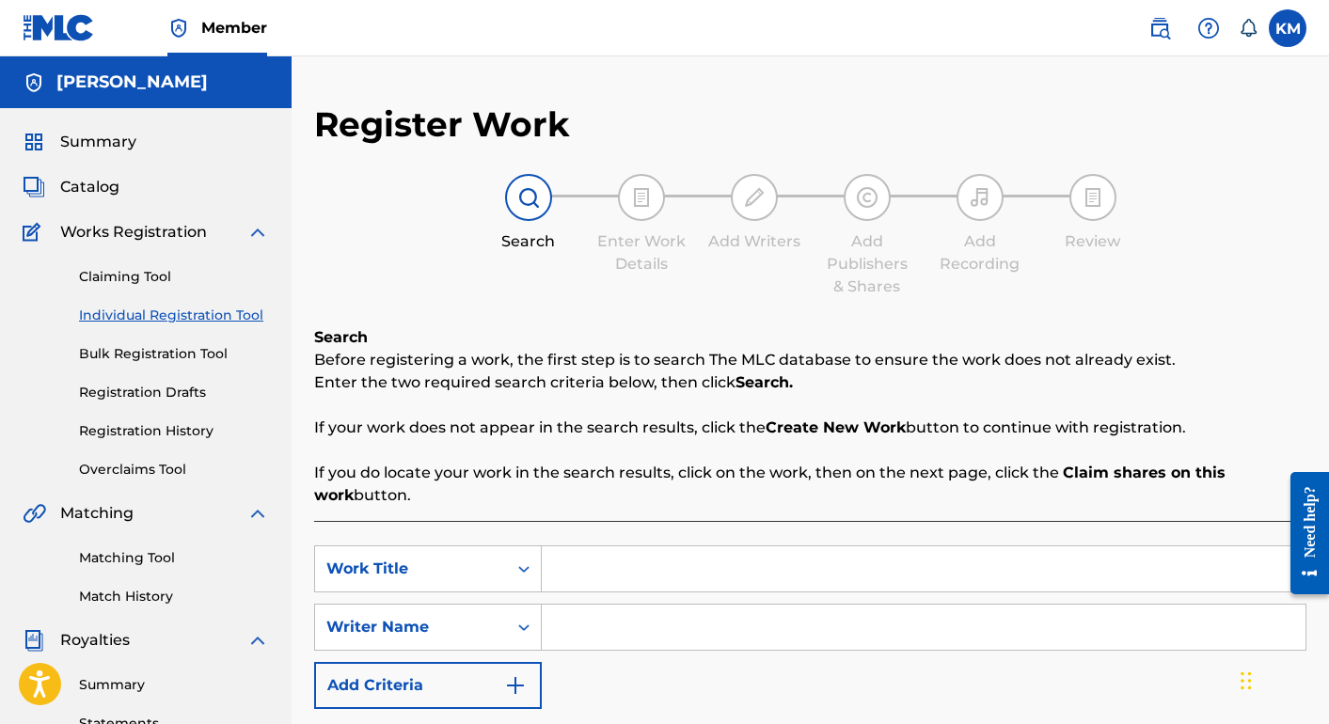
click at [112, 232] on span "Works Registration" at bounding box center [133, 232] width 147 height 23
click at [137, 565] on link "Matching Tool" at bounding box center [174, 559] width 190 height 20
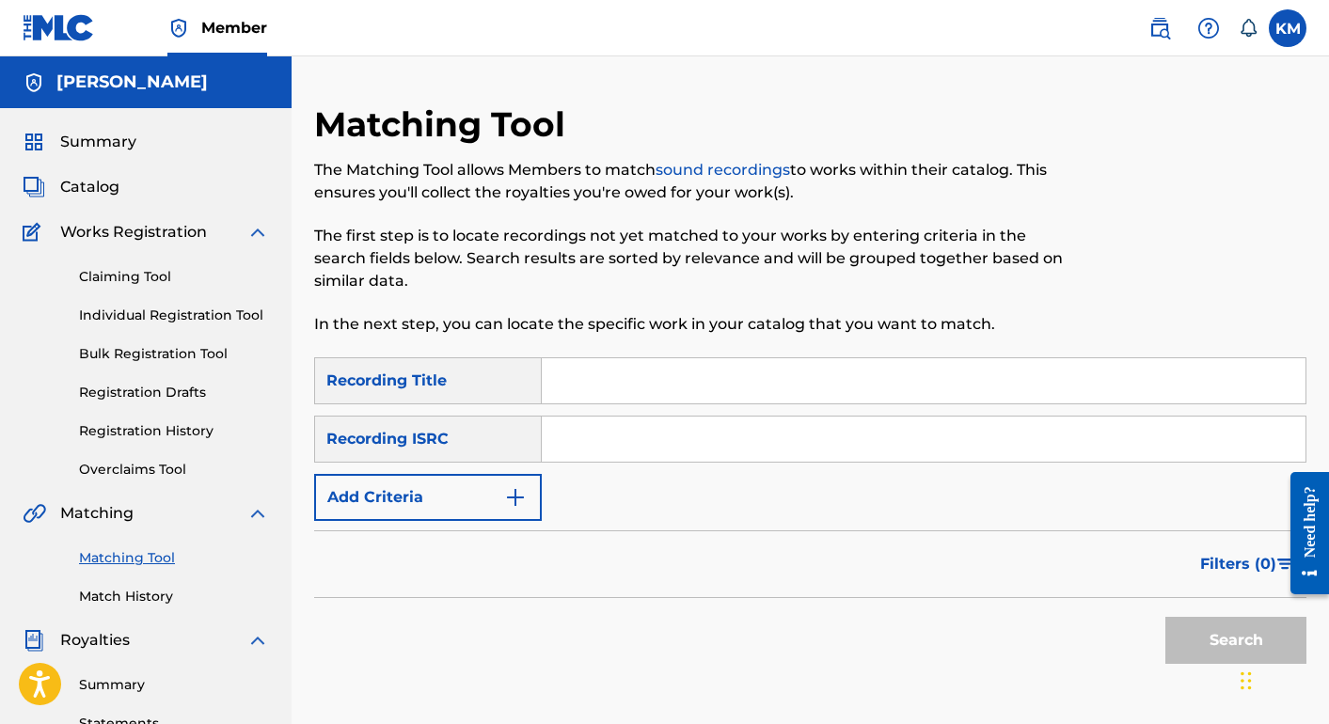
click at [135, 591] on link "Match History" at bounding box center [174, 597] width 190 height 20
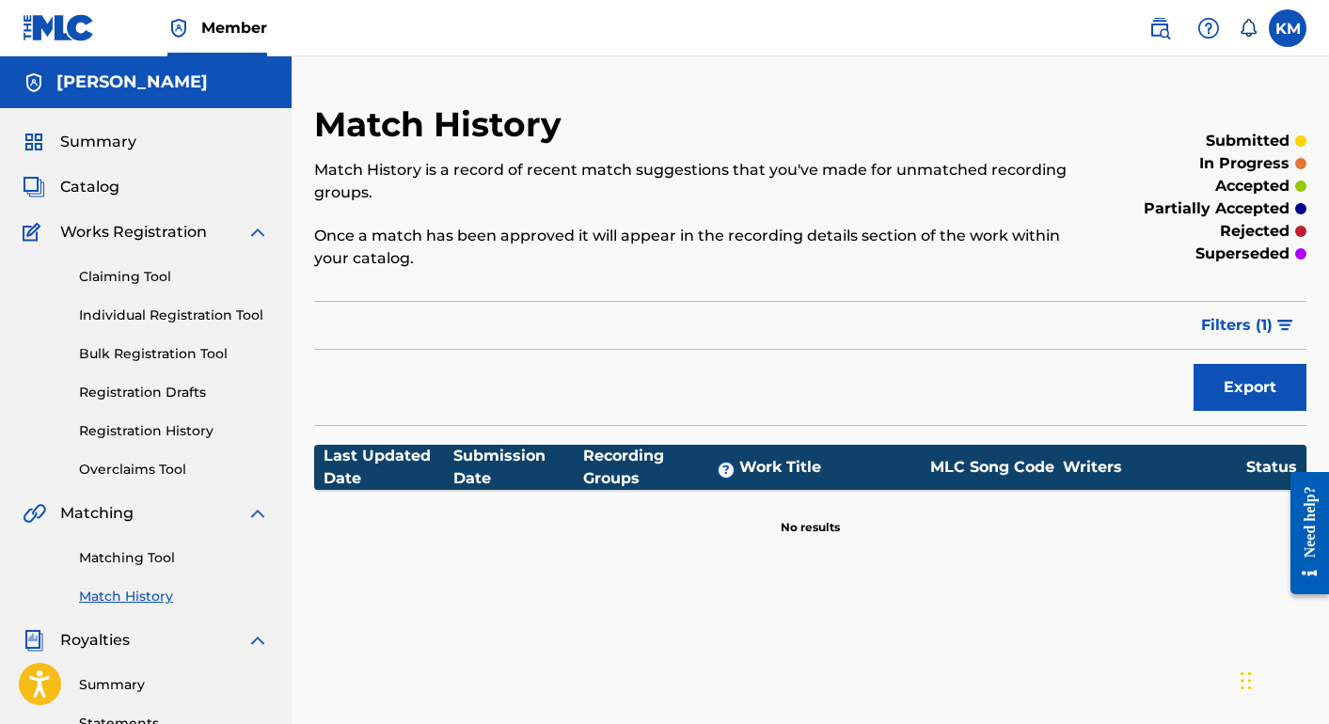
click at [151, 388] on link "Registration Drafts" at bounding box center [174, 393] width 190 height 20
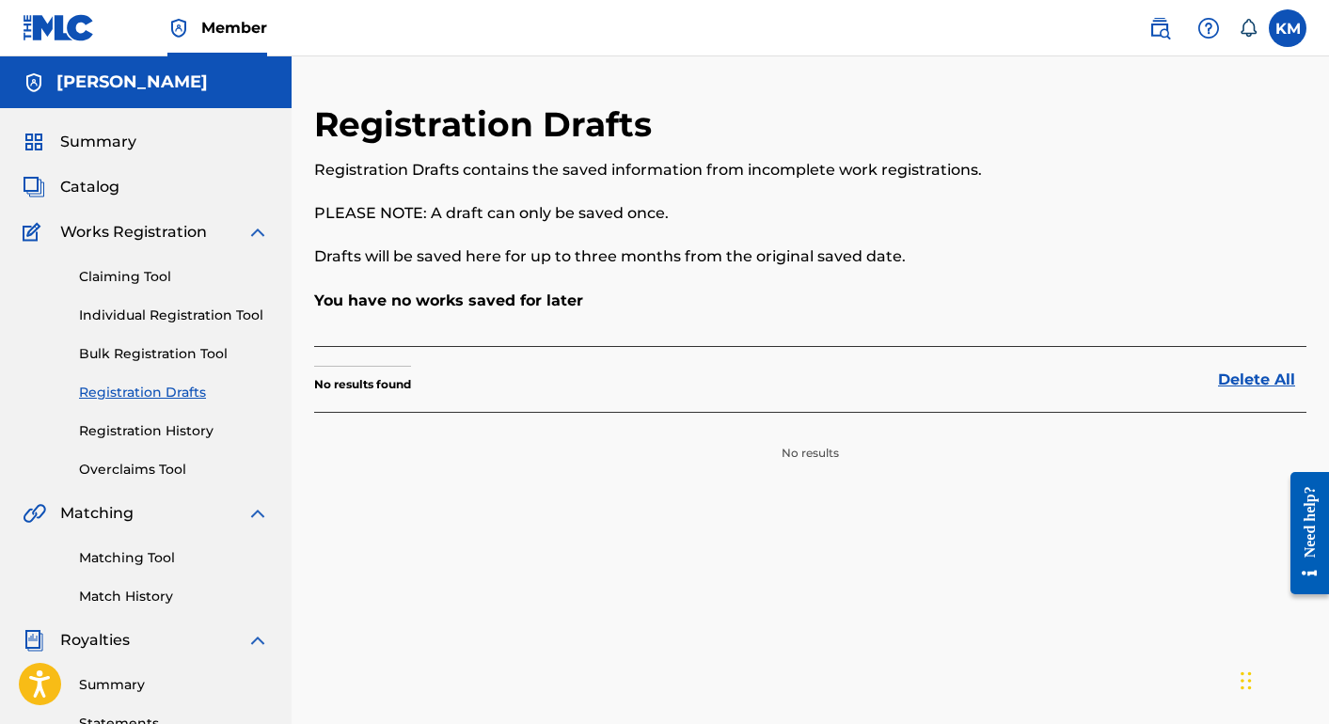
click at [169, 434] on link "Registration History" at bounding box center [174, 432] width 190 height 20
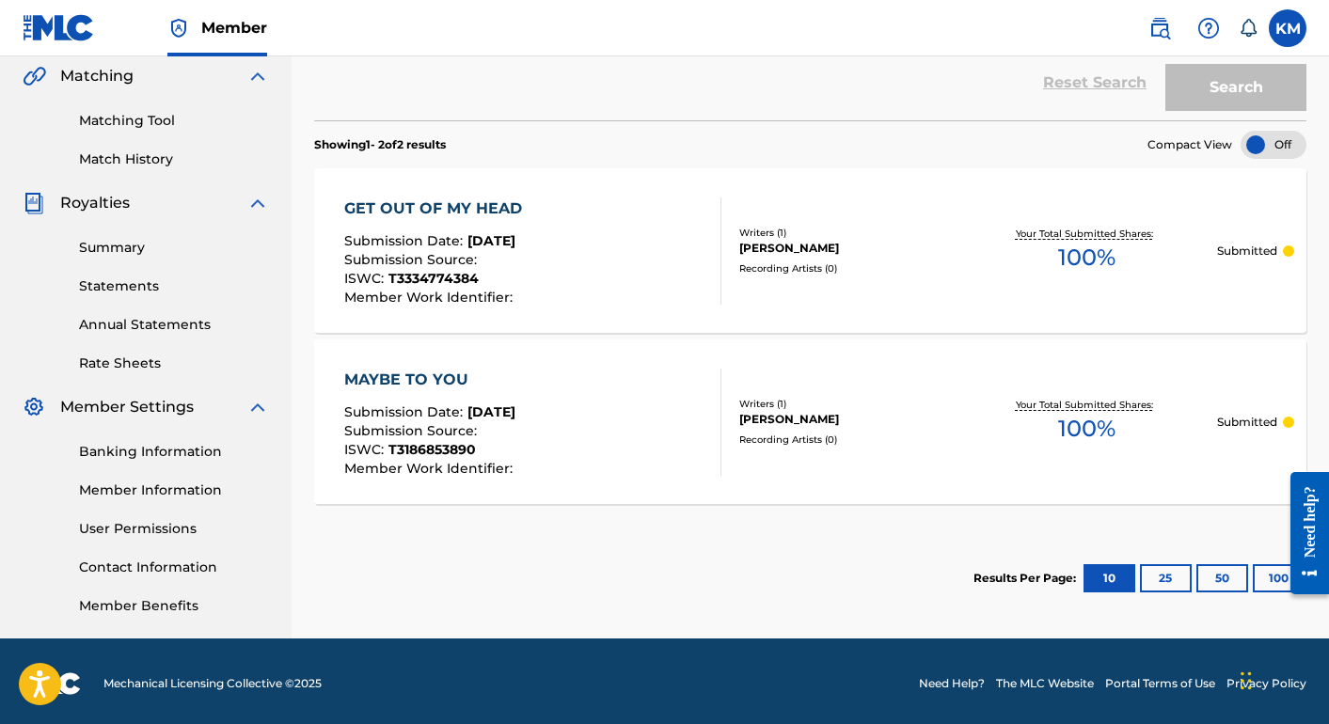
scroll to position [438, 0]
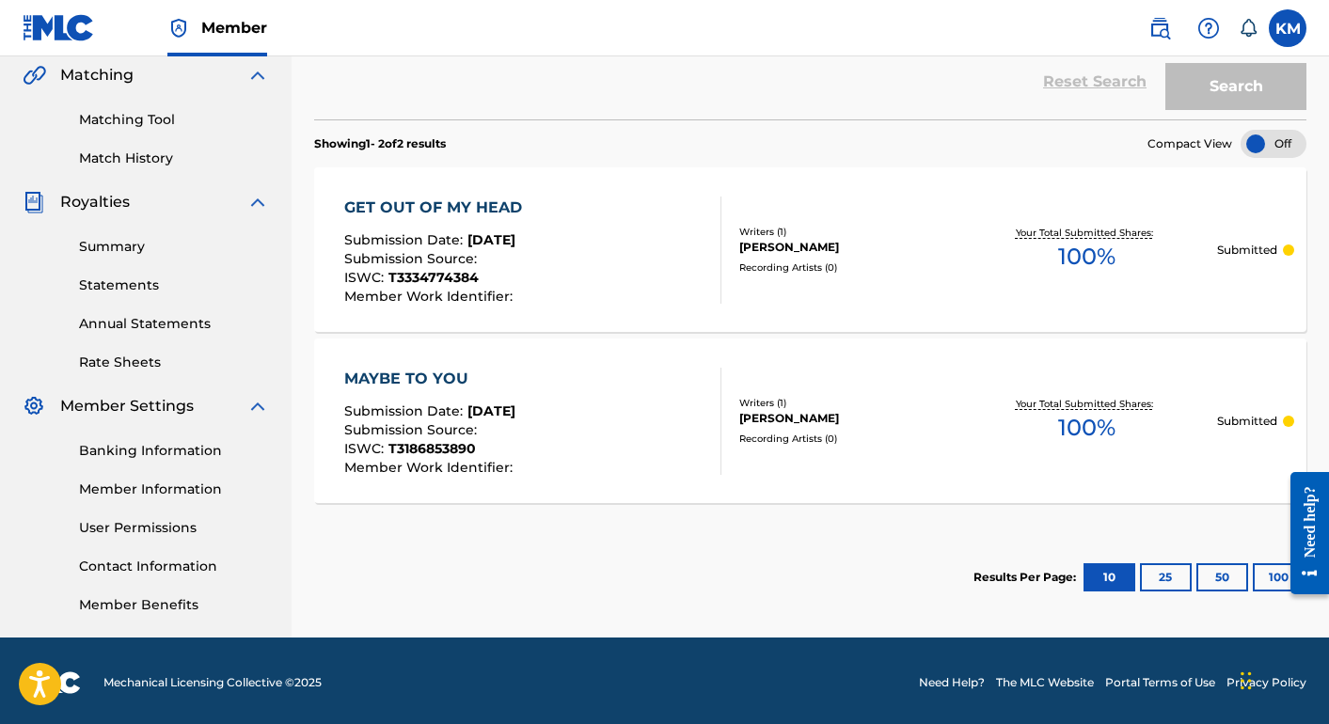
click at [147, 361] on link "Rate Sheets" at bounding box center [174, 363] width 190 height 20
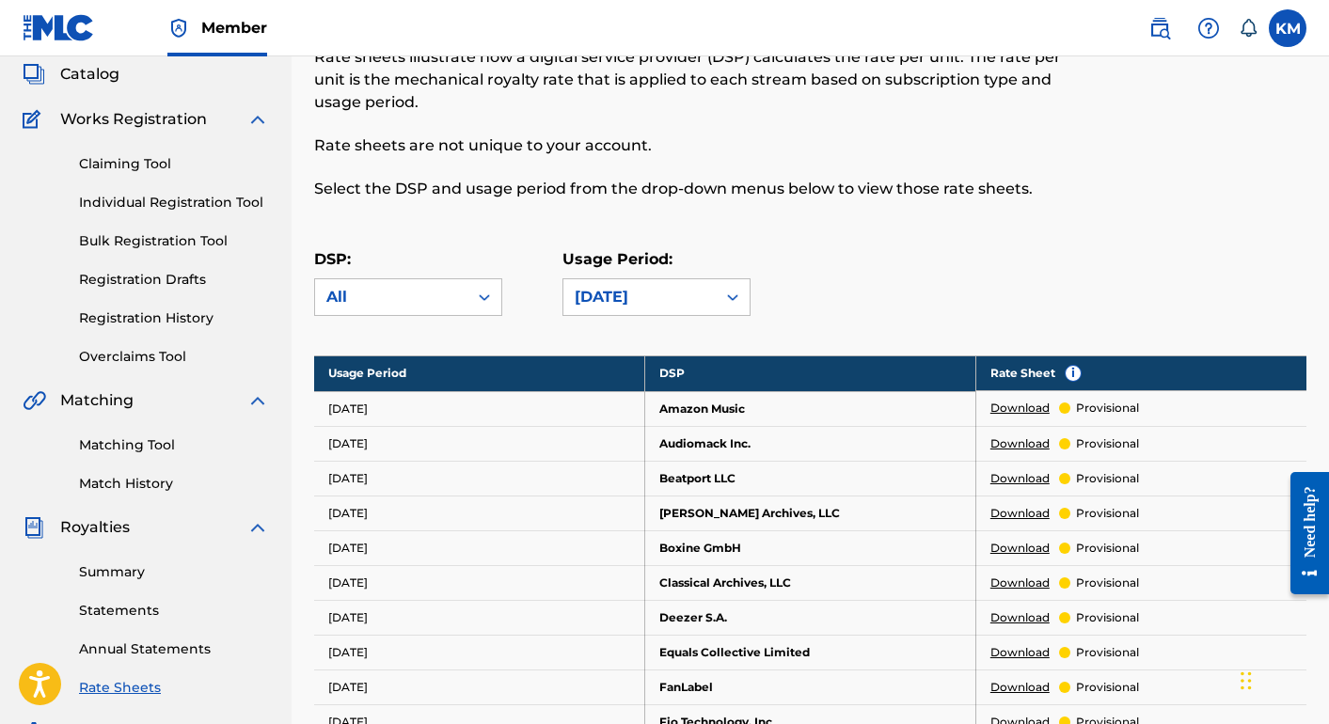
scroll to position [352, 0]
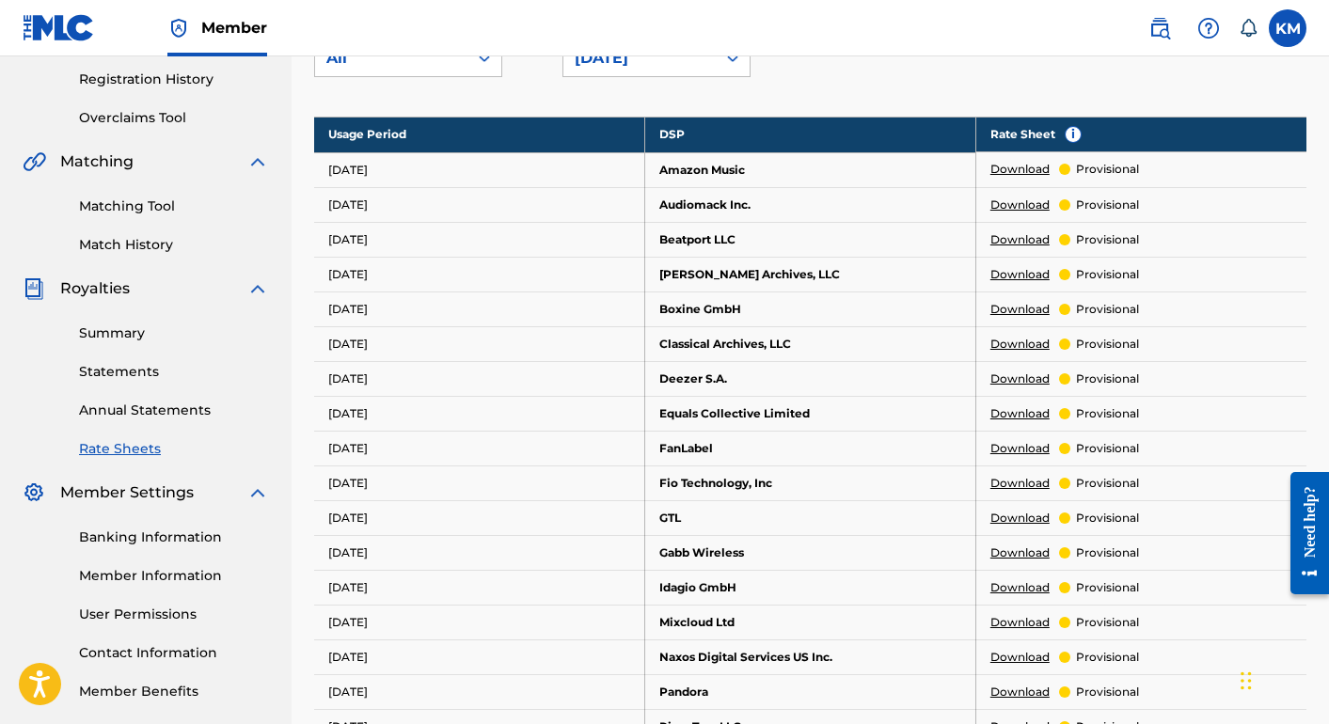
click at [126, 318] on div "Summary Statements Annual Statements Rate Sheets" at bounding box center [146, 379] width 247 height 159
click at [123, 328] on link "Summary" at bounding box center [174, 334] width 190 height 20
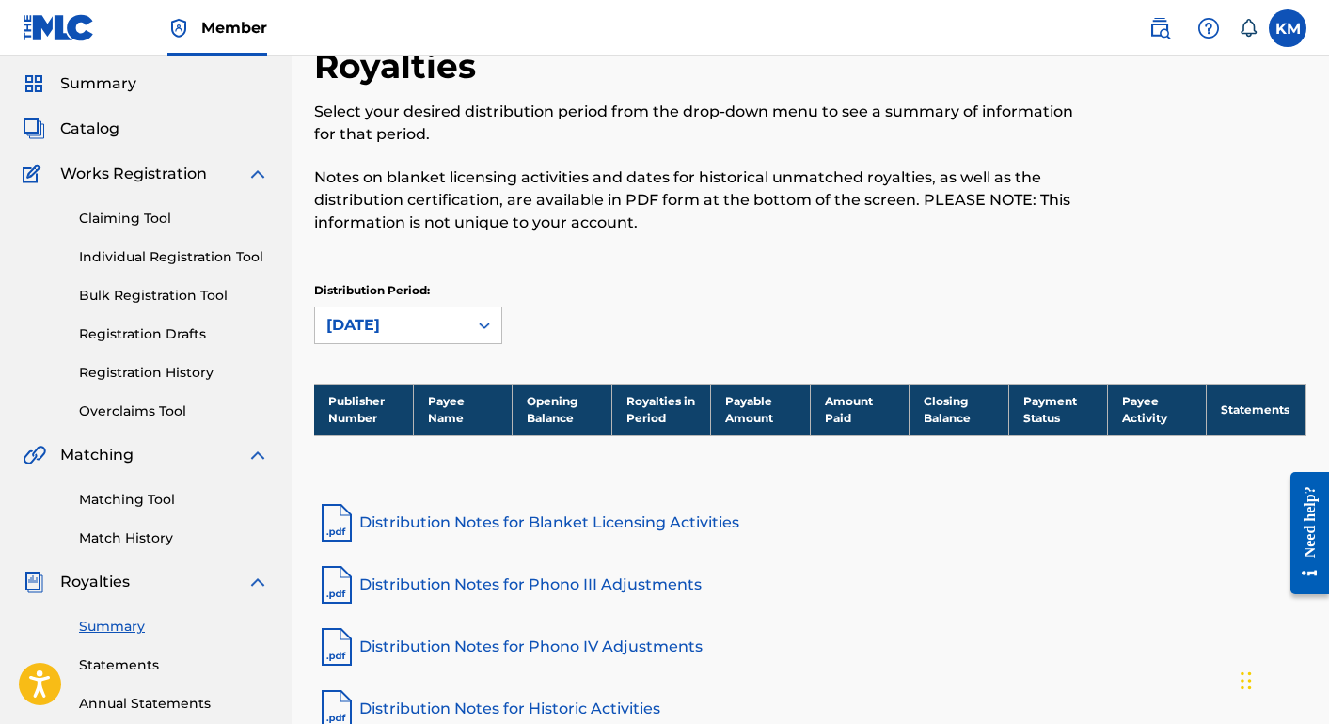
scroll to position [65, 0]
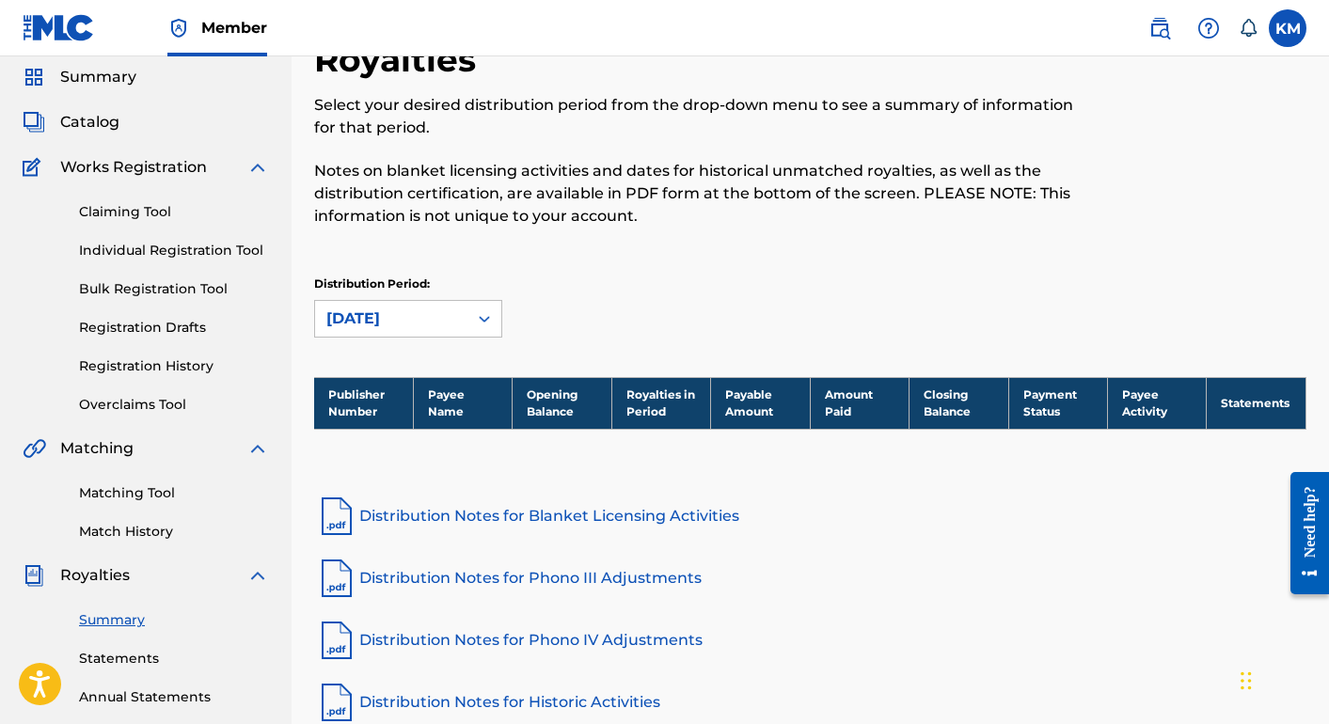
click at [116, 662] on link "Statements" at bounding box center [174, 659] width 190 height 20
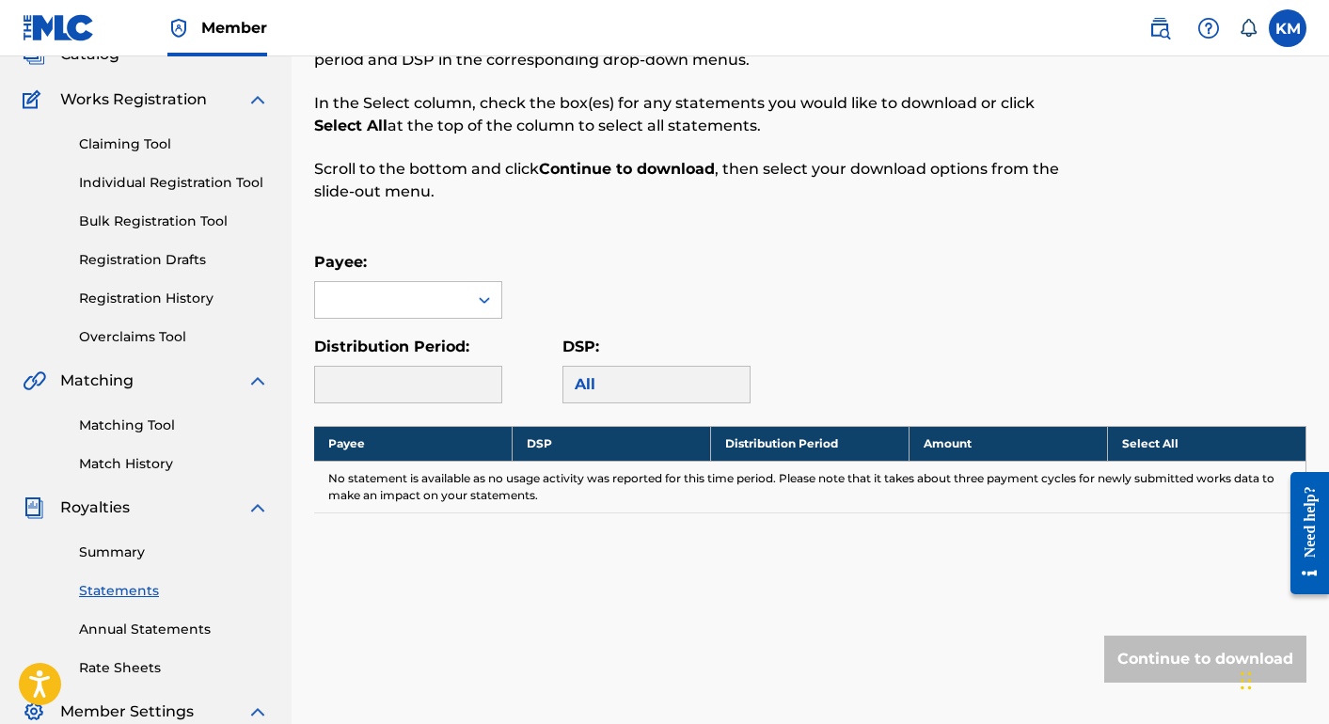
scroll to position [172, 0]
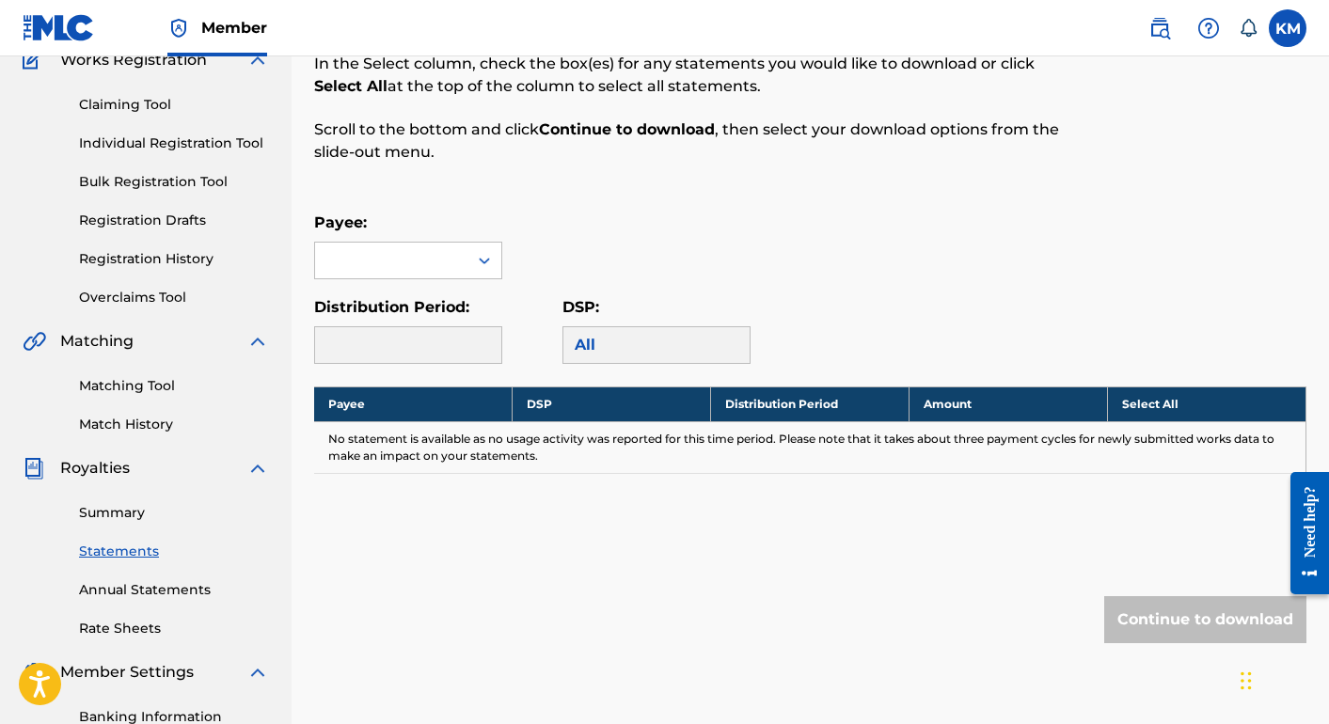
click at [156, 590] on link "Annual Statements" at bounding box center [174, 591] width 190 height 20
